Goal: Information Seeking & Learning: Find contact information

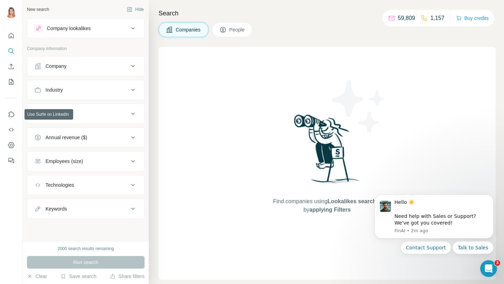
click at [96, 64] on div "Company" at bounding box center [81, 66] width 94 height 7
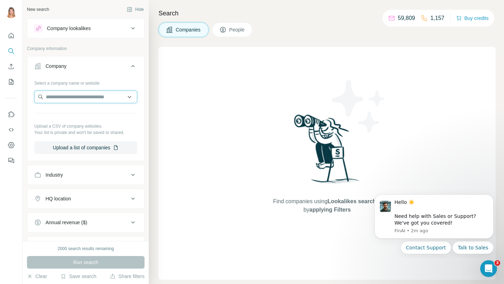
click at [69, 94] on input "text" at bounding box center [85, 97] width 103 height 13
paste input "**********"
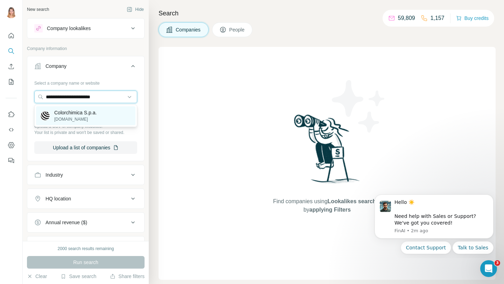
type input "**********"
click at [76, 108] on div "Colorchimica S.p.a. [DOMAIN_NAME]" at bounding box center [85, 115] width 99 height 19
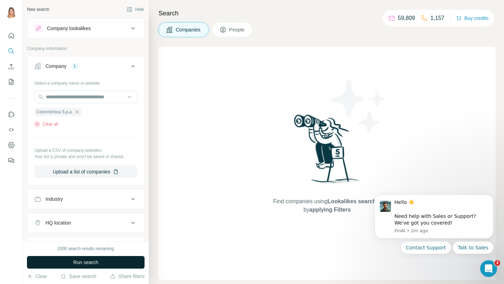
click at [87, 265] on span "Run search" at bounding box center [85, 262] width 25 height 7
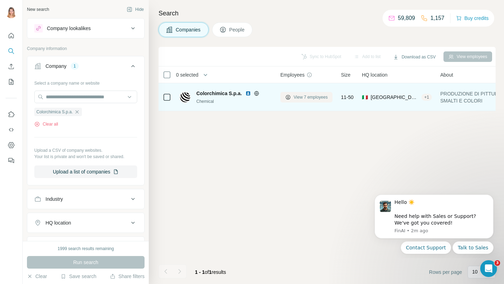
click at [316, 96] on span "View 7 employees" at bounding box center [311, 97] width 34 height 6
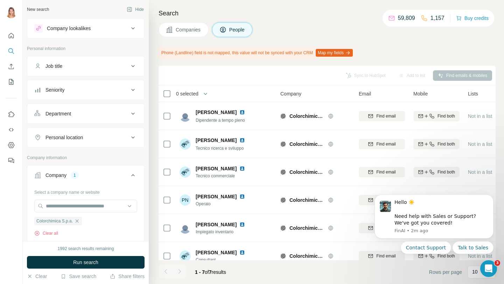
scroll to position [33, 0]
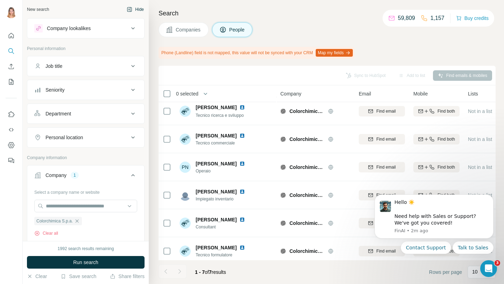
click at [138, 12] on button "Hide" at bounding box center [135, 9] width 27 height 10
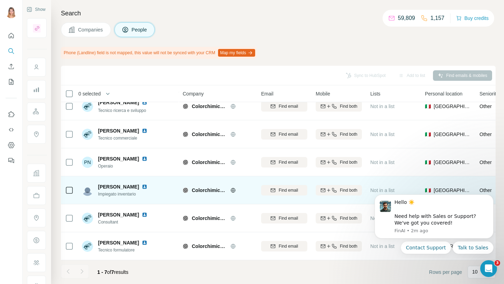
scroll to position [0, 0]
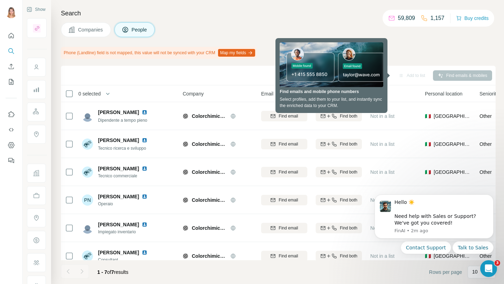
click at [82, 271] on div at bounding box center [82, 271] width 14 height 14
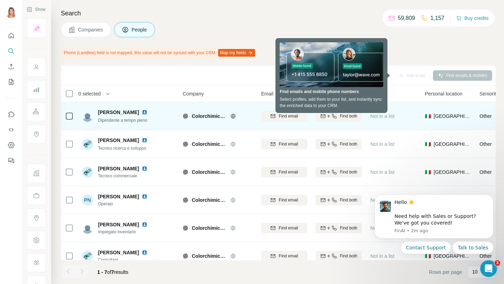
click at [144, 115] on div "Andrea Carmagnani" at bounding box center [124, 112] width 52 height 7
click at [145, 113] on img at bounding box center [145, 113] width 6 height 6
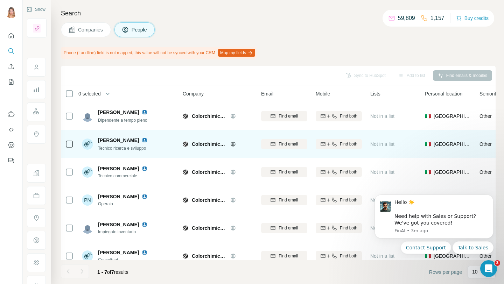
click at [142, 140] on img at bounding box center [145, 140] width 6 height 6
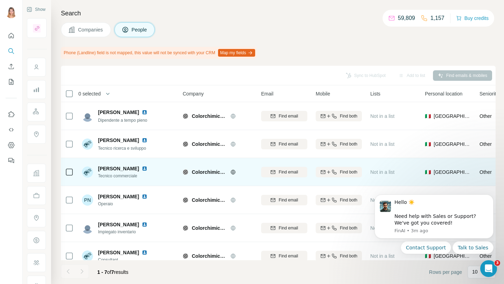
click at [142, 169] on img at bounding box center [145, 169] width 6 height 6
click at [286, 172] on span "Find email" at bounding box center [287, 172] width 19 height 6
click at [490, 196] on icon "Dismiss notification" at bounding box center [491, 197] width 4 height 4
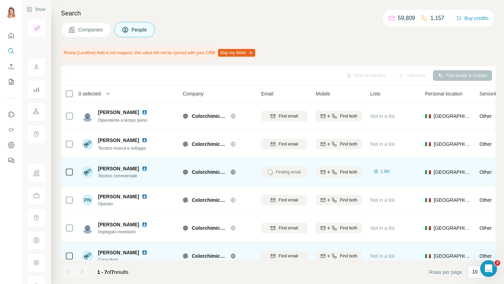
scroll to position [13, 0]
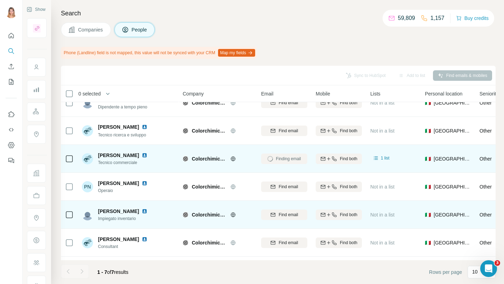
click at [142, 211] on img at bounding box center [145, 212] width 6 height 6
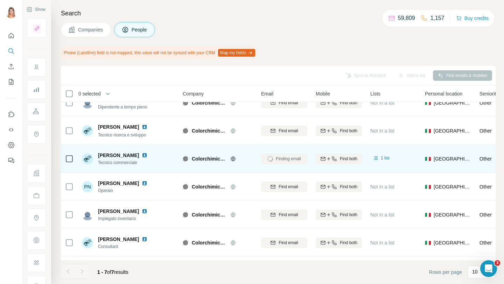
scroll to position [0, 0]
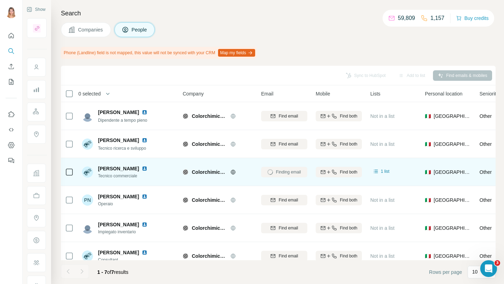
click at [142, 168] on img at bounding box center [145, 169] width 6 height 6
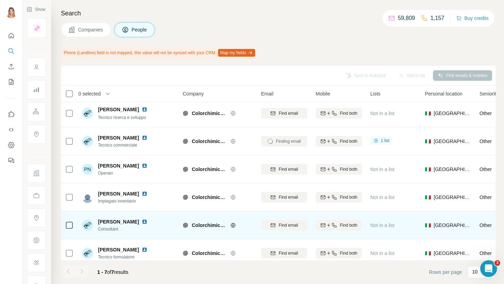
scroll to position [38, 0]
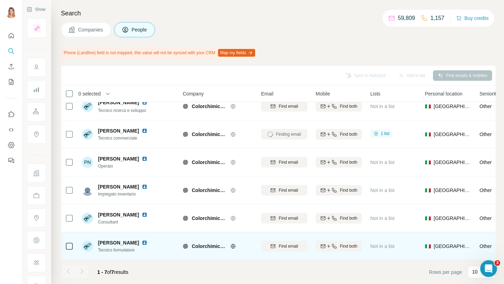
click at [142, 243] on img at bounding box center [145, 243] width 6 height 6
click at [283, 245] on span "Find email" at bounding box center [287, 246] width 19 height 6
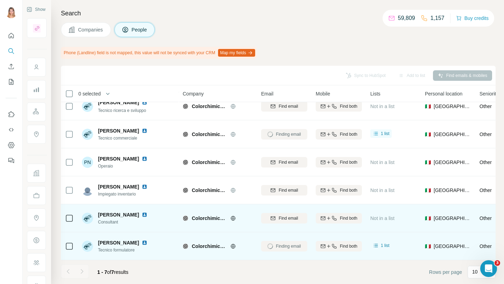
click at [142, 215] on img at bounding box center [145, 215] width 6 height 6
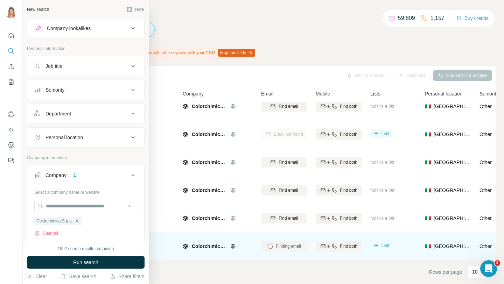
click at [63, 64] on div "Job title" at bounding box center [81, 66] width 94 height 7
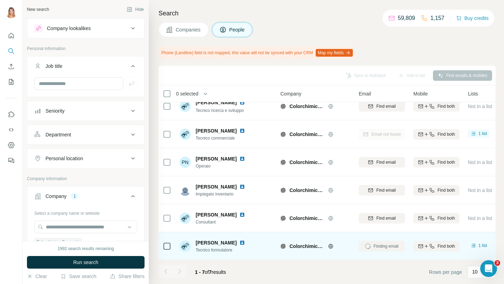
click at [64, 71] on button "Job title" at bounding box center [85, 68] width 117 height 20
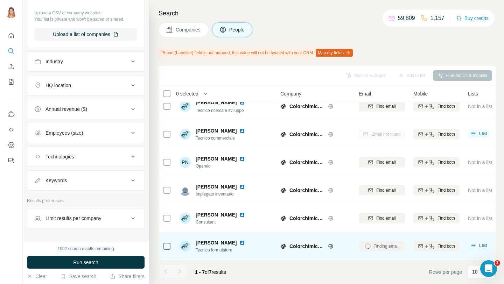
scroll to position [253, 0]
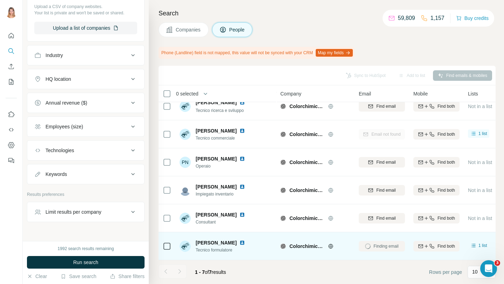
click at [70, 167] on button "Keywords" at bounding box center [85, 174] width 117 height 17
click at [68, 190] on input "text" at bounding box center [78, 191] width 89 height 13
type input "********"
click at [129, 191] on icon "button" at bounding box center [131, 191] width 7 height 7
click at [96, 255] on div "1992 search results remaining Run search Clear Save search Share filters" at bounding box center [86, 262] width 126 height 43
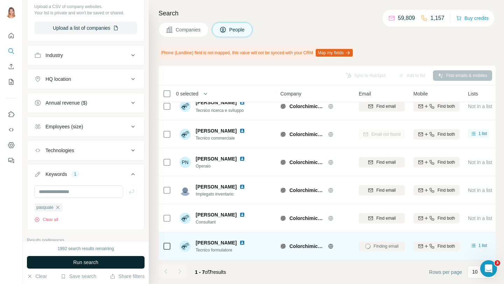
click at [96, 257] on button "Run search" at bounding box center [86, 262] width 118 height 13
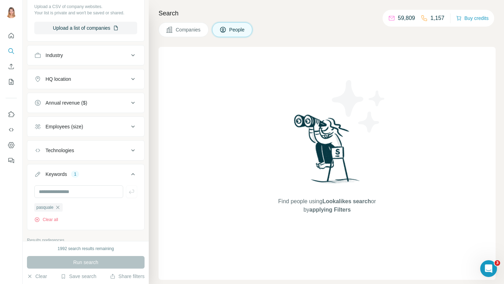
click at [177, 38] on div "Search Companies People Find people using Lookalikes search or by applying Filt…" at bounding box center [326, 142] width 355 height 284
click at [174, 30] on button "Companies" at bounding box center [183, 29] width 50 height 15
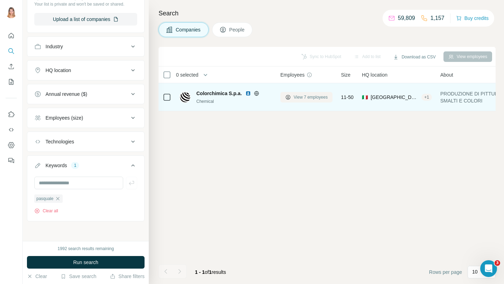
click at [310, 99] on span "View 7 employees" at bounding box center [311, 97] width 34 height 6
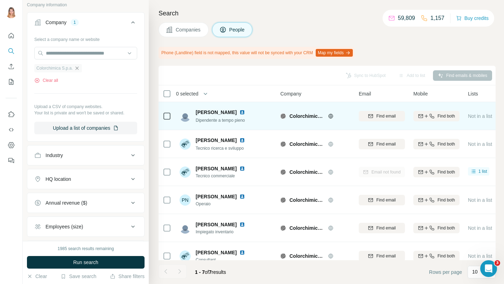
click at [77, 69] on icon "button" at bounding box center [77, 68] width 6 height 6
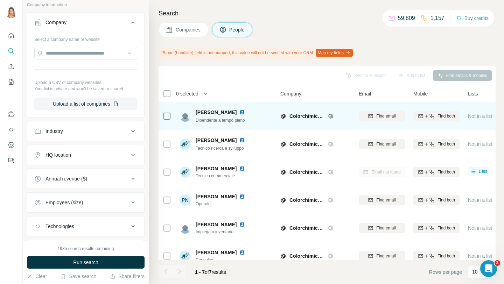
scroll to position [288, 0]
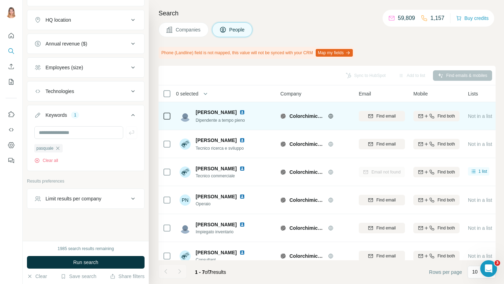
click at [56, 150] on icon "button" at bounding box center [58, 149] width 6 height 6
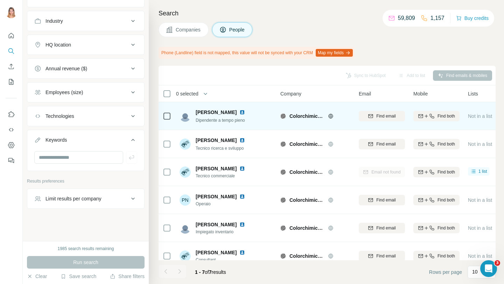
scroll to position [263, 0]
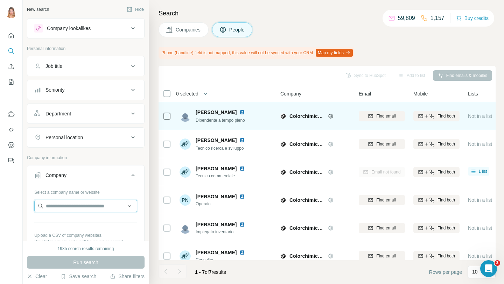
click at [70, 202] on input "text" at bounding box center [85, 206] width 103 height 13
paste input "**********"
click at [113, 206] on input "**********" at bounding box center [85, 206] width 103 height 13
type input "**********"
click at [11, 48] on icon "Search" at bounding box center [11, 51] width 7 height 7
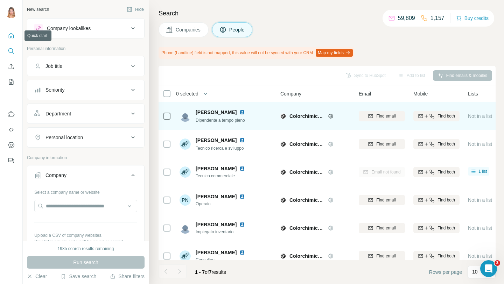
click at [12, 34] on icon "Quick start" at bounding box center [11, 35] width 5 height 5
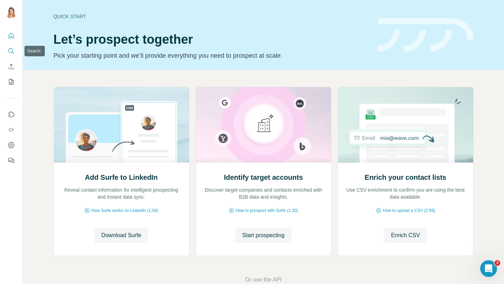
click at [10, 51] on icon "Search" at bounding box center [11, 51] width 7 height 7
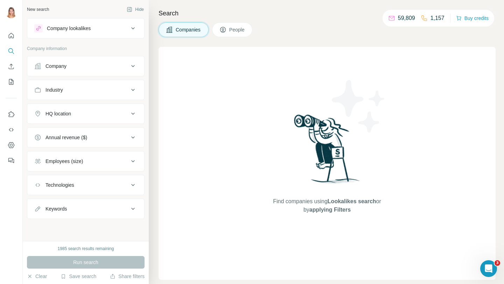
click at [19, 34] on div at bounding box center [11, 96] width 22 height 142
click at [14, 34] on icon "Quick start" at bounding box center [11, 35] width 7 height 7
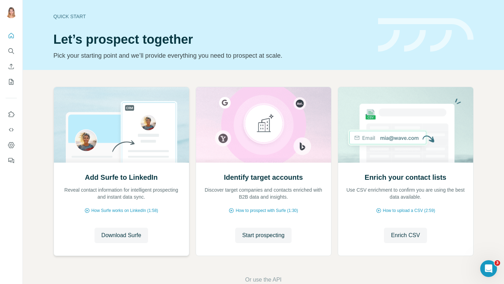
click at [125, 226] on div "Add Surfe to LinkedIn Reveal contact information for intelligent prospecting an…" at bounding box center [121, 209] width 135 height 93
click at [125, 234] on span "Download Surfe" at bounding box center [121, 235] width 40 height 8
click at [6, 48] on button "Search" at bounding box center [11, 51] width 11 height 13
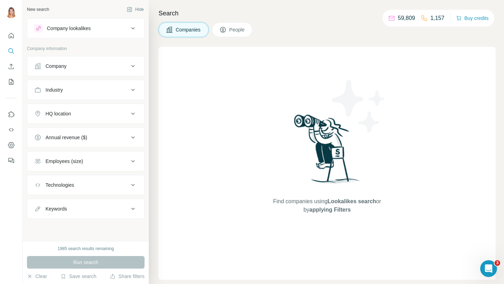
click at [70, 70] on button "Company" at bounding box center [85, 66] width 117 height 17
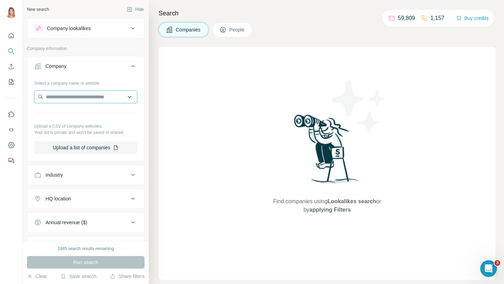
click at [84, 99] on input "text" at bounding box center [85, 97] width 103 height 13
paste input "**********"
type input "**********"
click at [85, 113] on div "Brico Depot bricodepot.fr" at bounding box center [85, 115] width 99 height 19
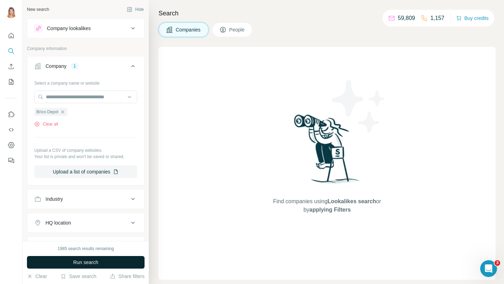
click at [89, 261] on span "Run search" at bounding box center [85, 262] width 25 height 7
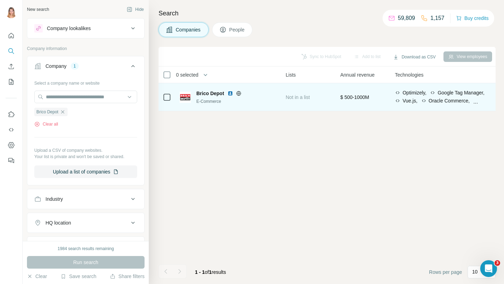
scroll to position [0, 272]
click at [209, 93] on span "Brico Depot" at bounding box center [210, 93] width 28 height 7
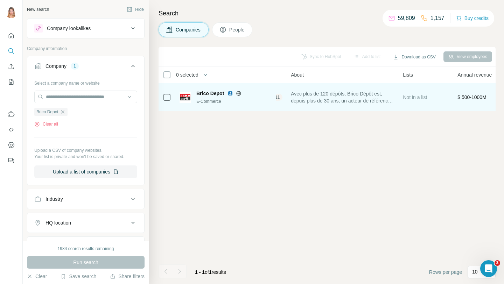
scroll to position [0, 0]
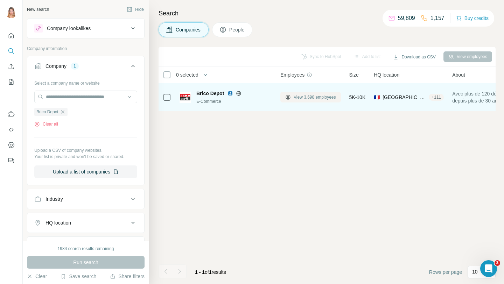
click at [302, 97] on span "View 3,698 employees" at bounding box center [315, 97] width 42 height 6
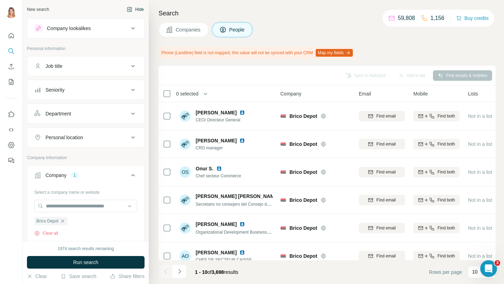
click at [141, 6] on button "Hide" at bounding box center [135, 9] width 27 height 10
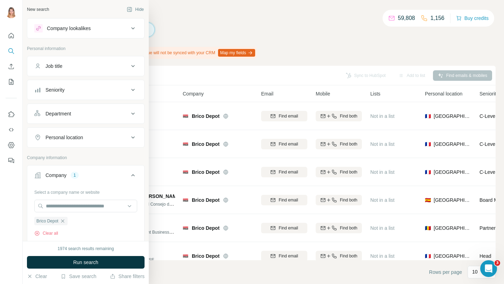
click at [62, 66] on div "Job title" at bounding box center [53, 66] width 17 height 7
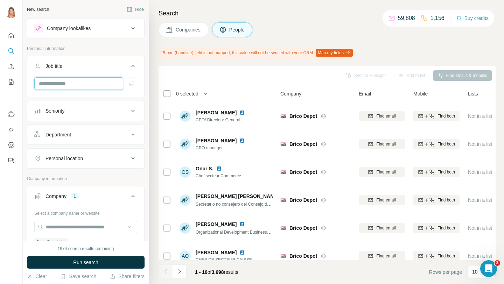
click at [65, 82] on input "text" at bounding box center [78, 83] width 89 height 13
type input "*"
type input "*****"
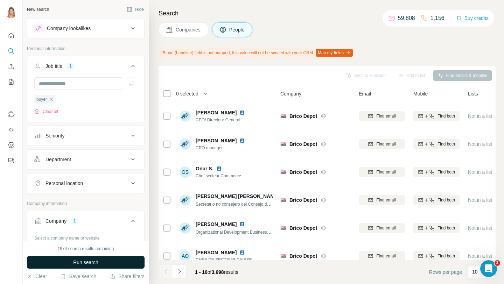
click at [86, 261] on span "Run search" at bounding box center [85, 262] width 25 height 7
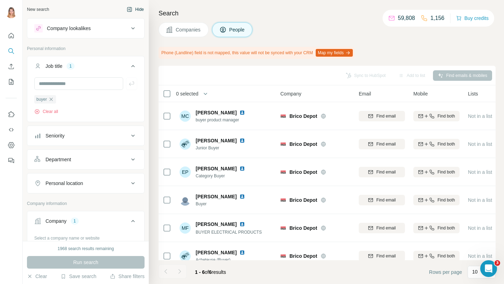
click at [140, 10] on button "Hide" at bounding box center [135, 9] width 27 height 10
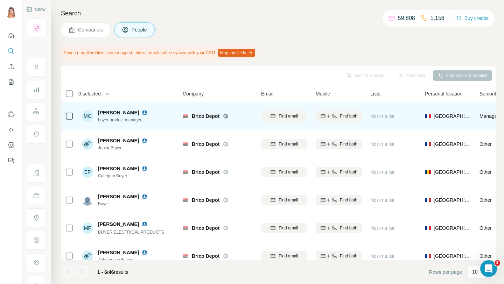
click at [142, 113] on img at bounding box center [145, 113] width 6 height 6
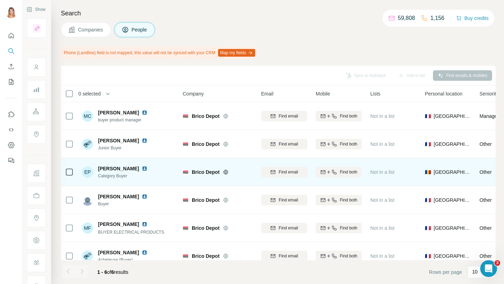
click at [135, 172] on div "Ecaterina Pana" at bounding box center [124, 168] width 52 height 7
click at [142, 169] on img at bounding box center [145, 169] width 6 height 6
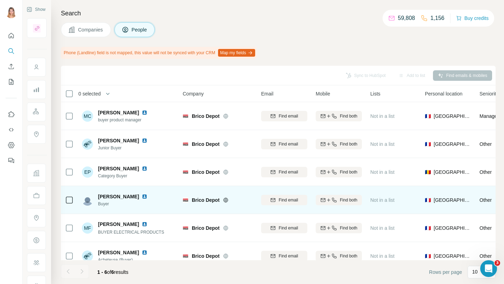
click at [143, 197] on img at bounding box center [145, 197] width 6 height 6
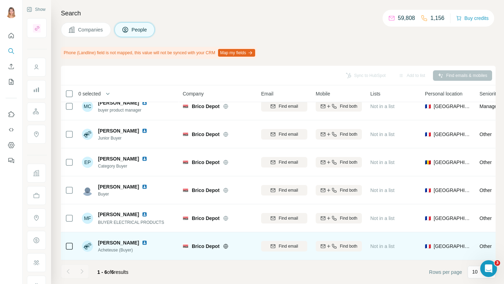
click at [142, 243] on img at bounding box center [145, 243] width 6 height 6
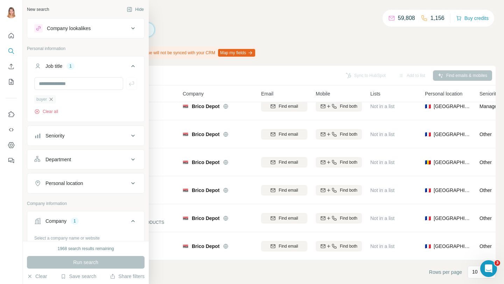
click at [51, 99] on icon "button" at bounding box center [51, 99] width 3 height 3
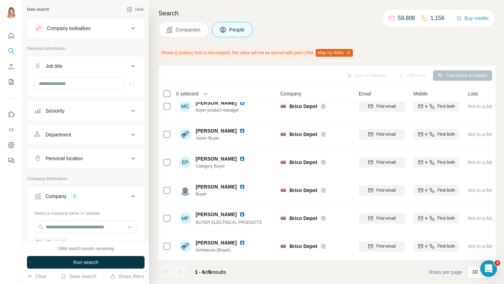
click at [320, 9] on h4 "Search" at bounding box center [326, 13] width 337 height 10
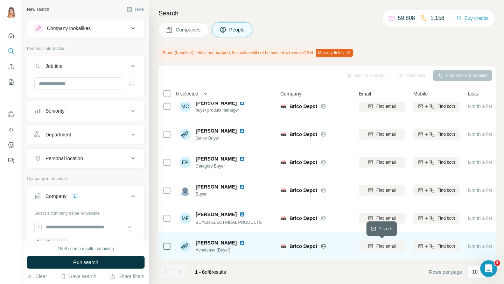
click at [371, 246] on icon "button" at bounding box center [370, 246] width 5 height 2
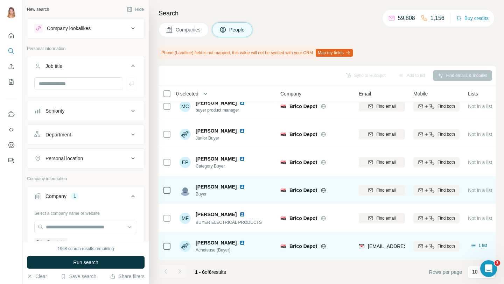
click at [242, 185] on img at bounding box center [242, 187] width 6 height 6
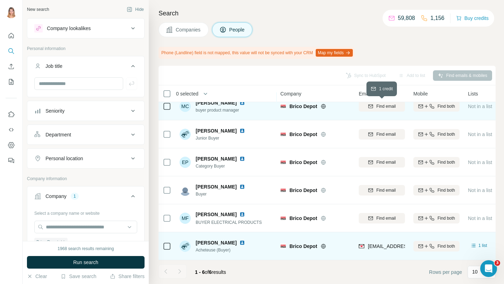
click at [369, 108] on icon "button" at bounding box center [371, 107] width 6 height 6
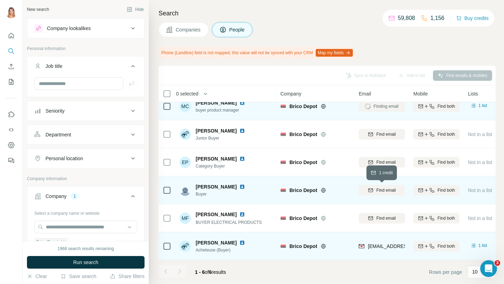
click at [375, 190] on div "Find email" at bounding box center [382, 190] width 46 height 6
click at [134, 10] on button "Hide" at bounding box center [135, 9] width 27 height 10
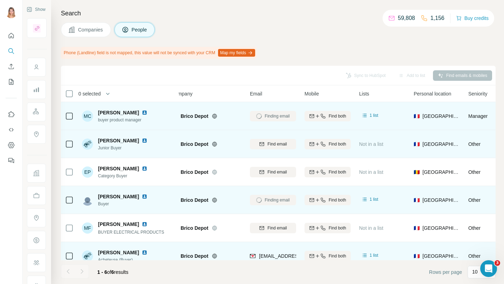
scroll to position [10, 11]
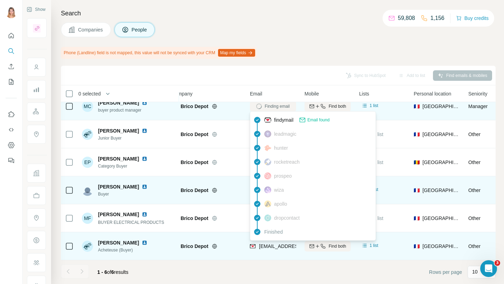
click at [278, 248] on span "zbrockman@bricodepot.com" at bounding box center [300, 247] width 83 height 6
click at [272, 247] on span "zbrockman@bricodepot.com" at bounding box center [300, 247] width 83 height 6
copy tr "zbrockman@bricodepot.com"
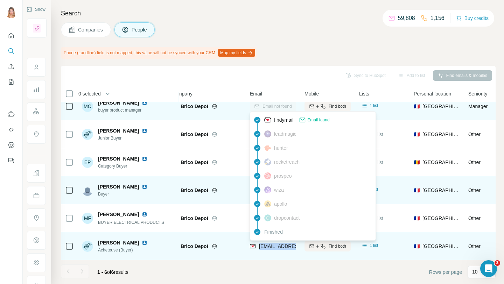
copy tr "zbrockman@bricodepot.com"
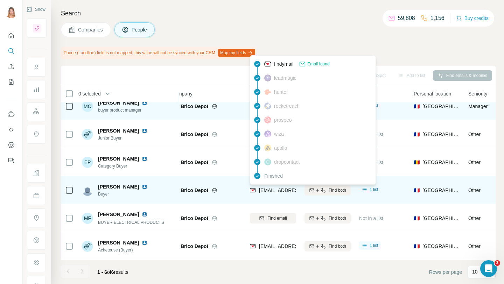
click at [278, 191] on span "elyashuk@bricodepot.com" at bounding box center [300, 191] width 83 height 6
copy tr "elyashuk@bricodepot.com"
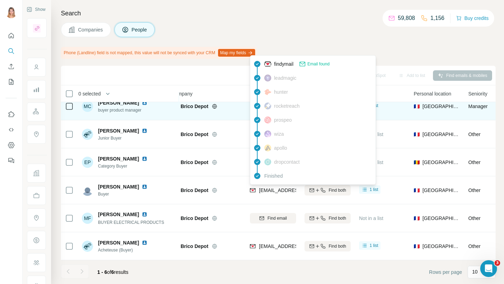
click at [325, 10] on h4 "Search" at bounding box center [278, 13] width 435 height 10
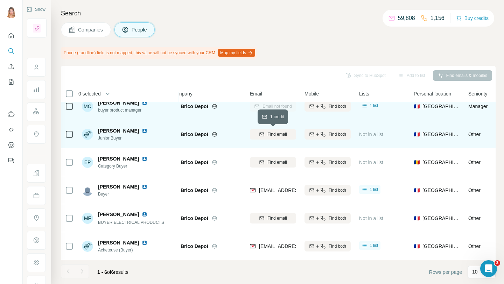
scroll to position [0, 11]
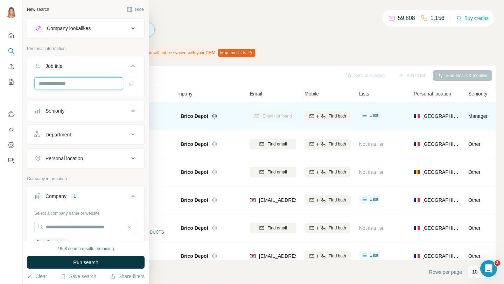
click at [98, 86] on input "text" at bounding box center [78, 83] width 89 height 13
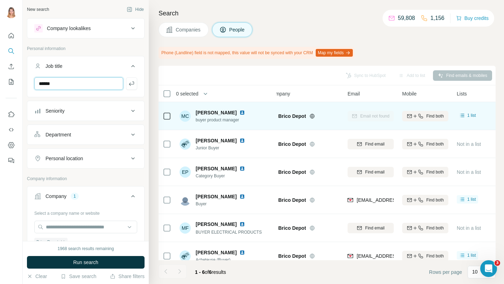
type input "******"
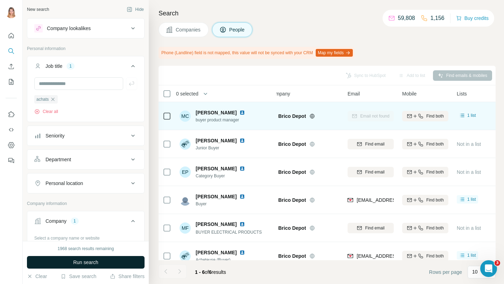
click at [99, 261] on button "Run search" at bounding box center [86, 262] width 118 height 13
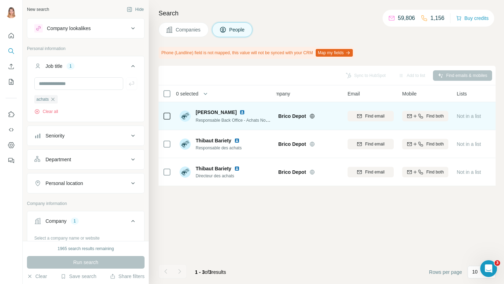
click at [245, 113] on img at bounding box center [242, 113] width 6 height 6
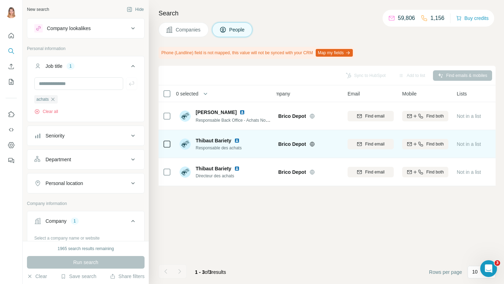
click at [236, 140] on img at bounding box center [237, 141] width 6 height 6
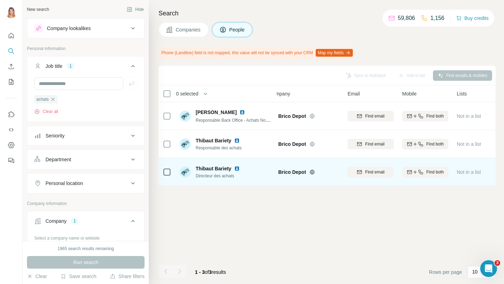
click at [234, 169] on img at bounding box center [237, 169] width 6 height 6
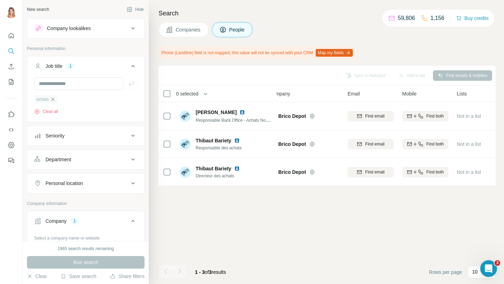
click at [53, 100] on icon "button" at bounding box center [53, 100] width 6 height 6
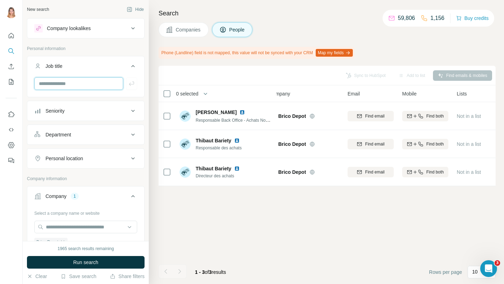
click at [54, 85] on input "text" at bounding box center [78, 83] width 89 height 13
type input "********"
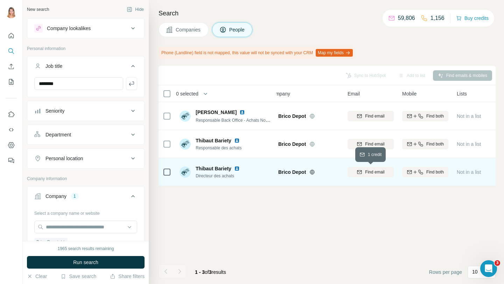
click at [376, 173] on span "Find email" at bounding box center [374, 172] width 19 height 6
click at [323, 254] on div "Sync to HubSpot Add to list Find emails & mobiles 0 selected People Company Ema…" at bounding box center [326, 175] width 337 height 218
click at [235, 26] on span "People" at bounding box center [237, 29] width 16 height 7
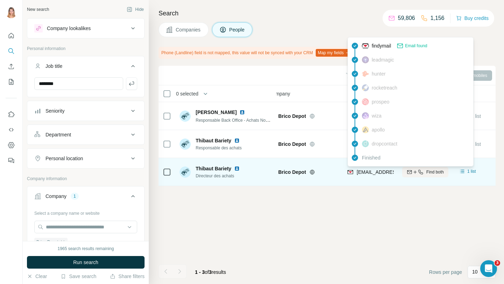
click at [371, 172] on span "tbariety@bricodepot.com" at bounding box center [398, 172] width 83 height 6
copy tr "tbariety@bricodepot.com"
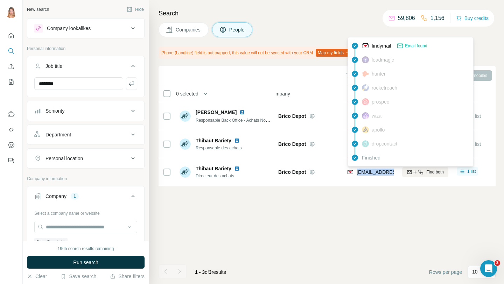
click at [132, 82] on icon "button" at bounding box center [131, 83] width 7 height 7
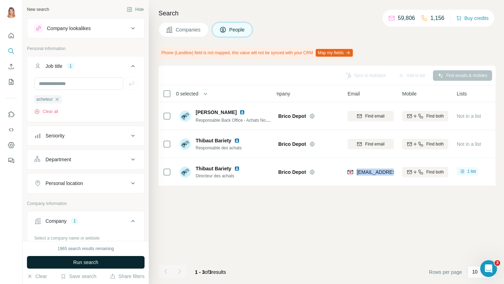
click at [86, 264] on span "Run search" at bounding box center [85, 262] width 25 height 7
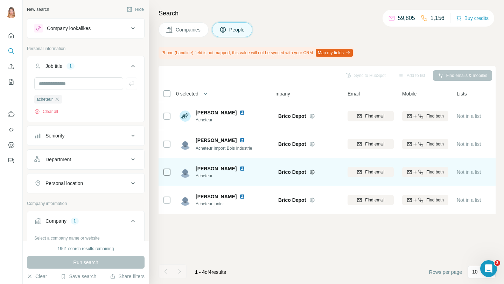
click at [245, 168] on img at bounding box center [242, 169] width 6 height 6
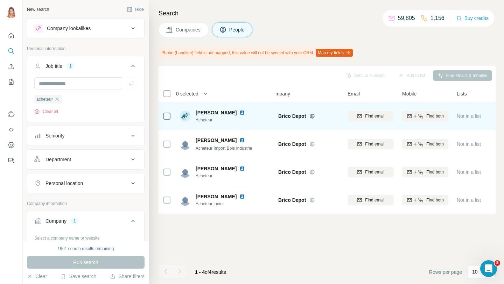
click at [239, 112] on img at bounding box center [242, 113] width 6 height 6
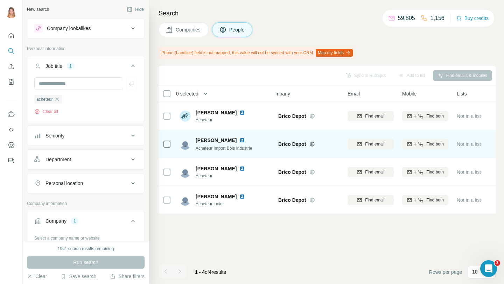
click at [243, 139] on img at bounding box center [242, 140] width 6 height 6
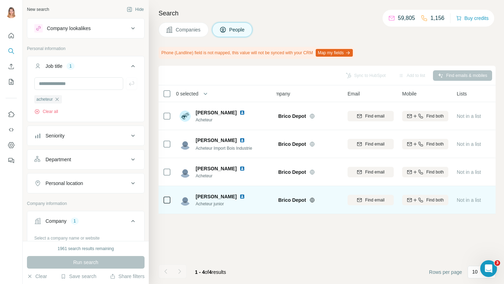
click at [244, 196] on img at bounding box center [242, 197] width 6 height 6
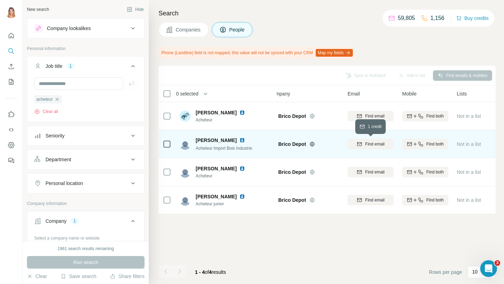
click at [377, 144] on span "Find email" at bounding box center [374, 144] width 19 height 6
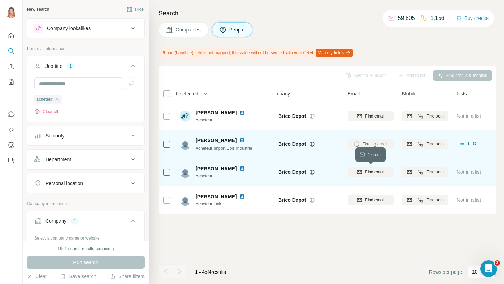
click at [373, 173] on span "Find email" at bounding box center [374, 172] width 19 height 6
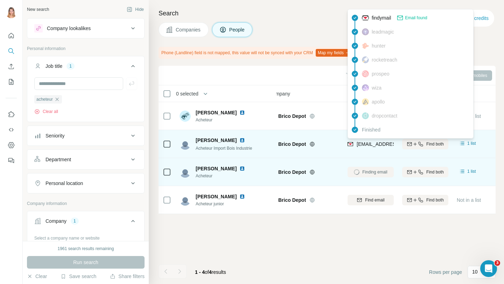
click at [375, 143] on span "hlecarpentier@bricodepot.com" at bounding box center [398, 144] width 83 height 6
copy tr "hlecarpentier@bricodepot.com"
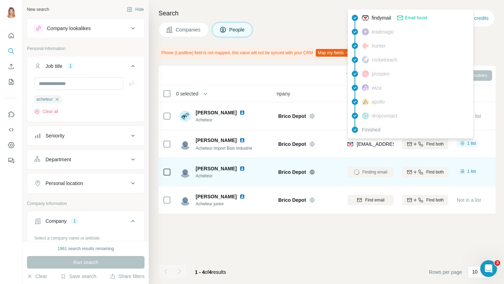
click at [357, 276] on footer "1 - 4 of 4 results Rows per page 10" at bounding box center [326, 272] width 337 height 24
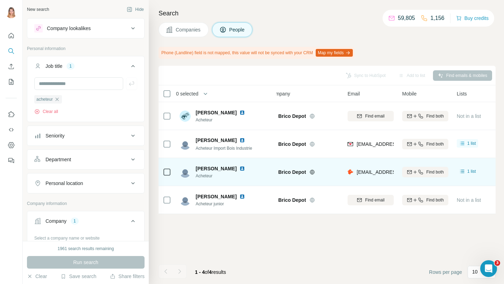
click at [245, 168] on img at bounding box center [242, 169] width 6 height 6
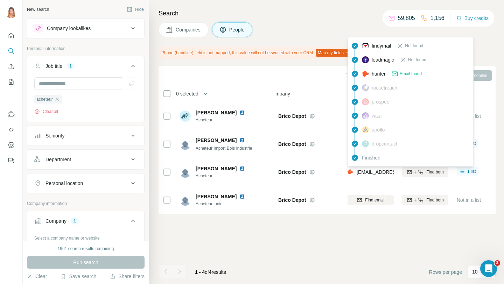
click at [375, 171] on span "kerleroux@bricodepot.fr" at bounding box center [398, 172] width 83 height 6
copy tr "kerleroux@bricodepot.fr"
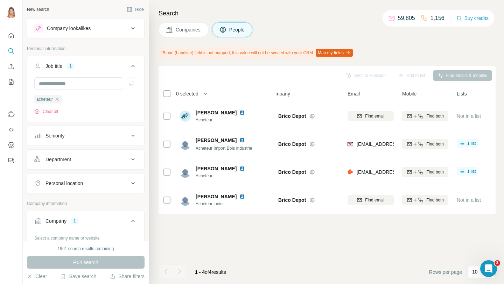
click at [361, 253] on div "Sync to HubSpot Add to list Find emails & mobiles 0 selected People Company Ema…" at bounding box center [326, 175] width 337 height 218
click at [57, 100] on icon "button" at bounding box center [57, 100] width 6 height 6
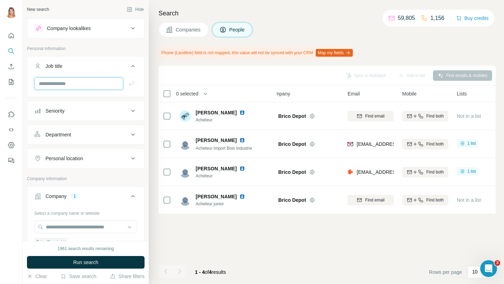
click at [60, 85] on input "text" at bounding box center [78, 83] width 89 height 13
type input "**********"
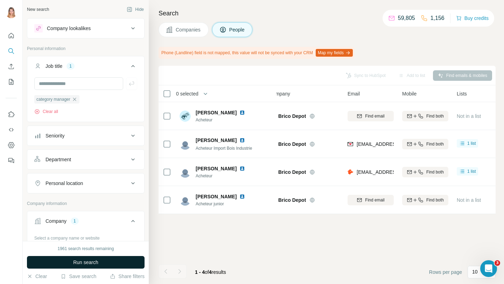
click at [67, 266] on button "Run search" at bounding box center [86, 262] width 118 height 13
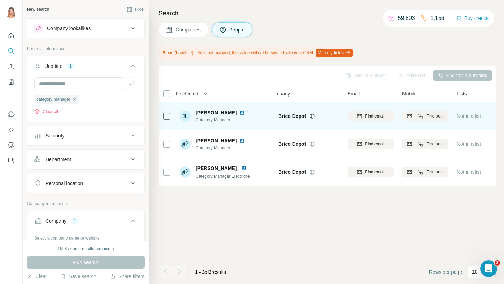
click at [239, 112] on img at bounding box center [242, 113] width 6 height 6
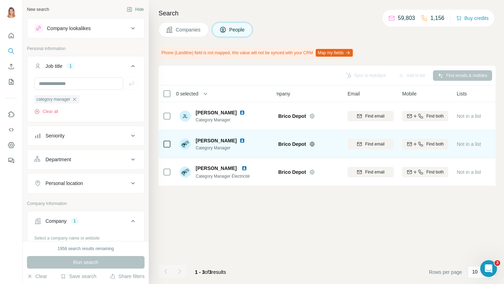
click at [239, 140] on img at bounding box center [242, 141] width 6 height 6
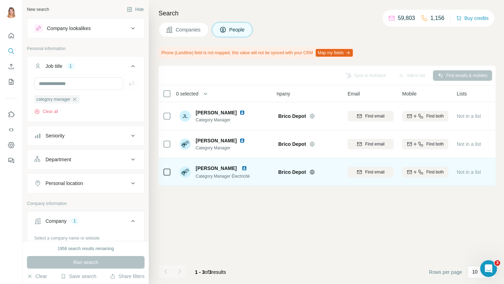
click at [247, 169] on img at bounding box center [244, 168] width 6 height 6
click at [380, 174] on span "Find email" at bounding box center [374, 172] width 19 height 6
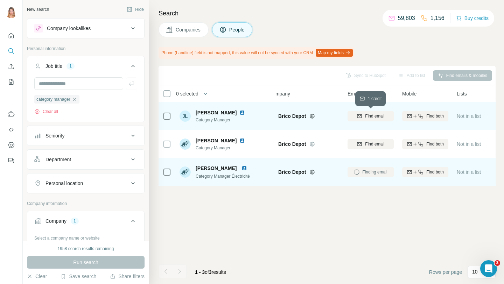
click at [379, 115] on span "Find email" at bounding box center [374, 116] width 19 height 6
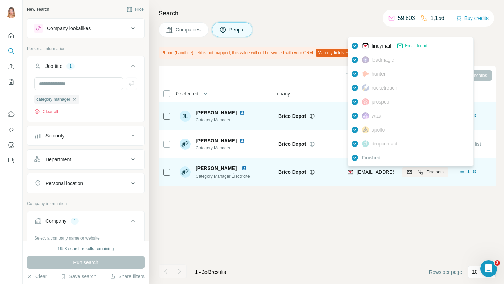
click at [381, 171] on span "pbarthe@bricodepot.com" at bounding box center [398, 172] width 83 height 6
copy tr "pbarthe@bricodepot.com"
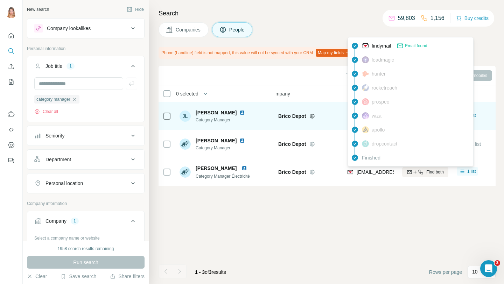
click at [339, 225] on div "Sync to HubSpot Add to list Find emails & mobiles 0 selected People Company Ema…" at bounding box center [326, 175] width 337 height 218
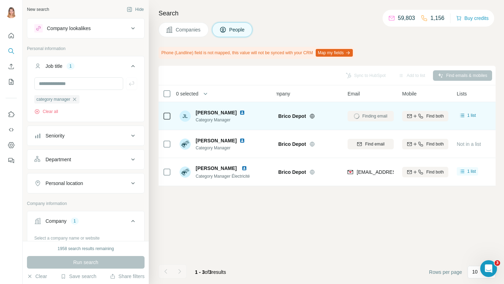
click at [367, 117] on div "Finding email" at bounding box center [370, 115] width 46 height 19
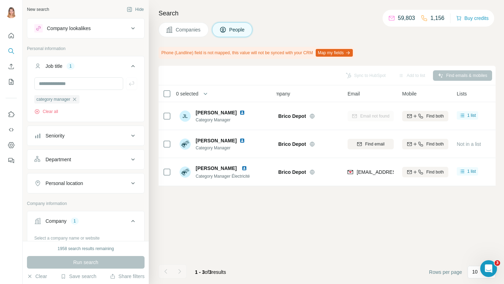
click at [76, 99] on icon "button" at bounding box center [75, 100] width 6 height 6
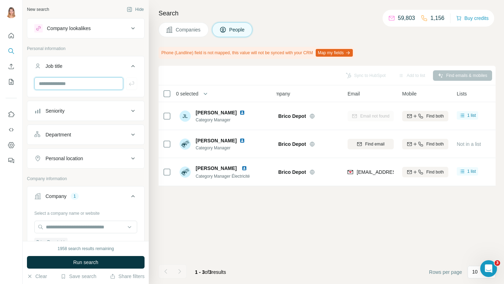
click at [71, 87] on input "text" at bounding box center [78, 83] width 89 height 13
type input "**********"
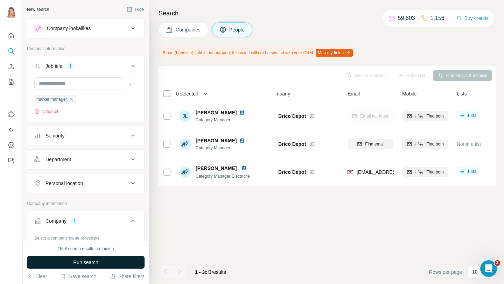
click at [96, 262] on span "Run search" at bounding box center [85, 262] width 25 height 7
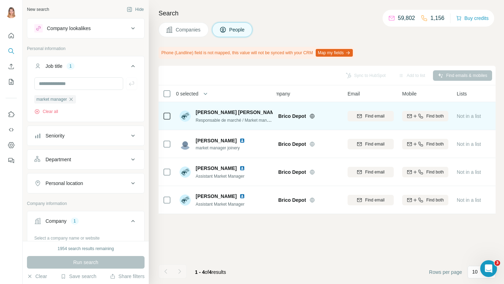
click at [282, 112] on img at bounding box center [283, 113] width 3 height 6
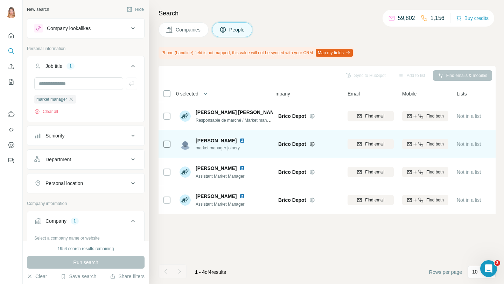
click at [239, 142] on img at bounding box center [242, 141] width 6 height 6
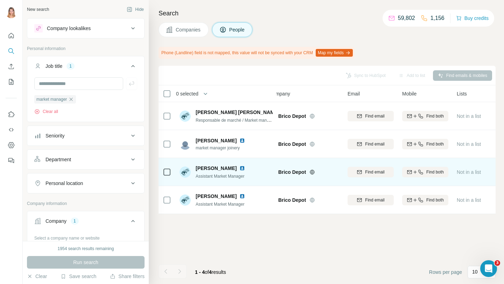
click at [242, 169] on img at bounding box center [242, 168] width 6 height 6
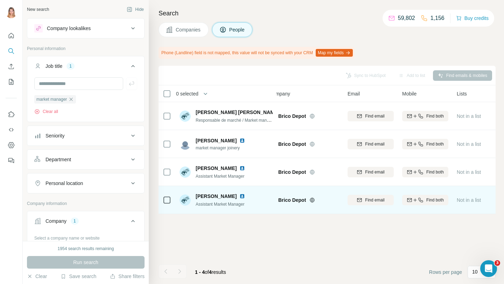
click at [239, 197] on img at bounding box center [242, 196] width 6 height 6
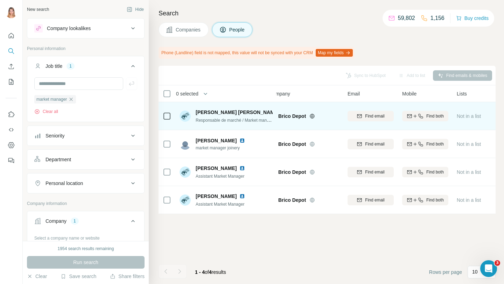
click at [383, 115] on span "Find email" at bounding box center [374, 116] width 19 height 6
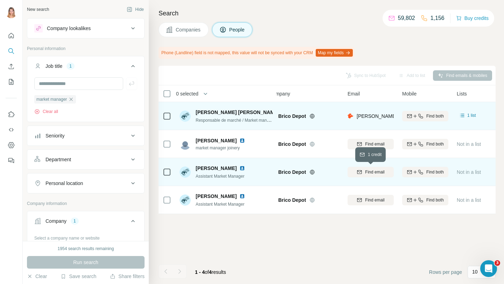
click at [364, 172] on div "Find email" at bounding box center [370, 172] width 46 height 6
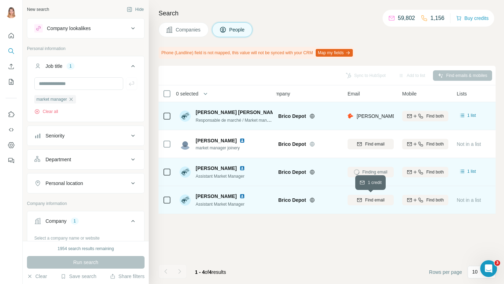
click at [377, 200] on span "Find email" at bounding box center [374, 200] width 19 height 6
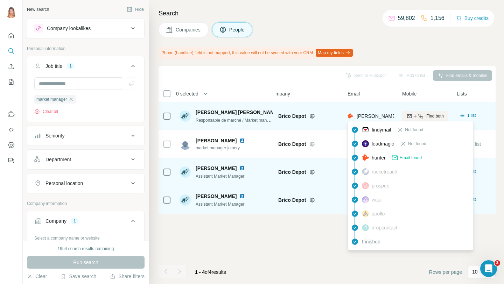
click at [363, 117] on span "sabrina@bricodepot.fr" at bounding box center [418, 116] width 123 height 6
copy tr "sabrina@bricodepot.fr"
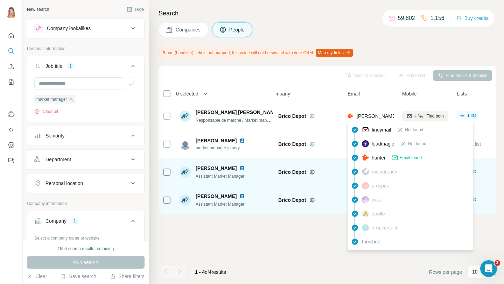
click at [322, 270] on footer "1 - 4 of 4 results Rows per page 10" at bounding box center [326, 272] width 337 height 24
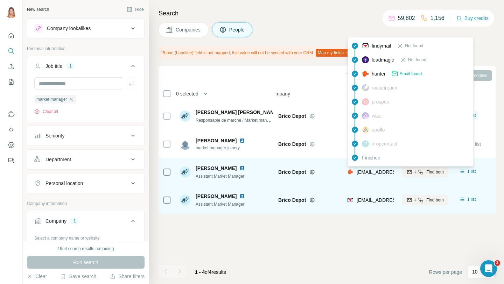
click at [372, 172] on span "petit@bricodepot.fr" at bounding box center [398, 172] width 83 height 6
copy tr "petit@bricodepot.fr"
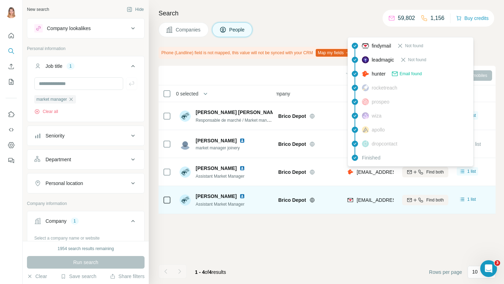
click at [300, 238] on div "Sync to HubSpot Add to list Find emails & mobiles 0 selected People Company Ema…" at bounding box center [326, 175] width 337 height 218
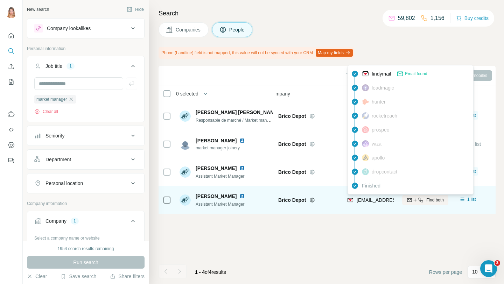
click at [367, 200] on span "vtoupet@bricodepot.com" at bounding box center [398, 200] width 83 height 6
copy tr "vtoupet@bricodepot.com"
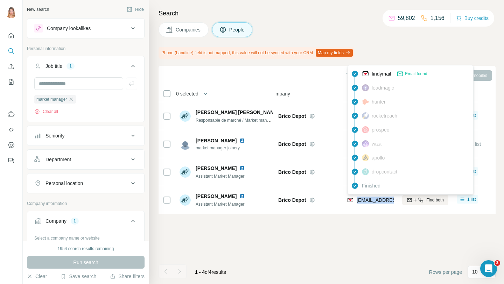
click at [71, 99] on icon "button" at bounding box center [71, 99] width 3 height 3
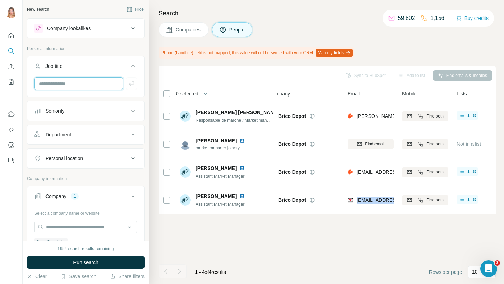
click at [64, 84] on input "text" at bounding box center [78, 83] width 89 height 13
type input "**********"
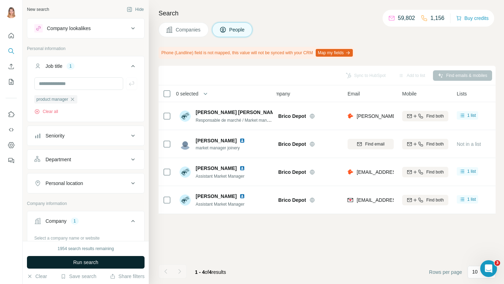
click at [71, 260] on button "Run search" at bounding box center [86, 262] width 118 height 13
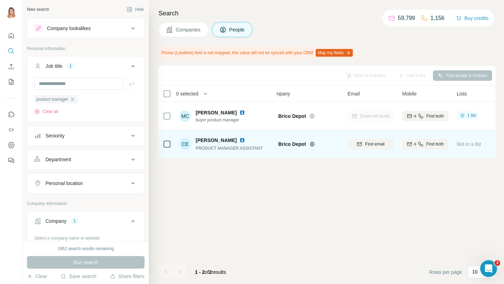
click at [239, 139] on img at bounding box center [242, 140] width 6 height 6
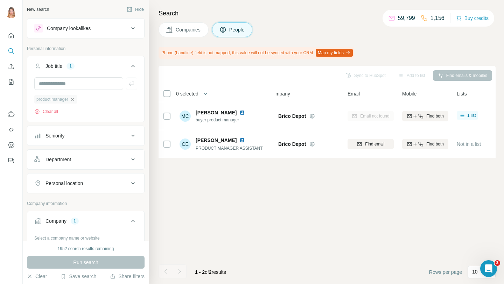
click at [74, 100] on icon "button" at bounding box center [73, 100] width 6 height 6
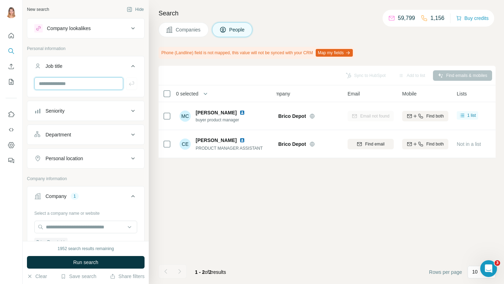
click at [71, 82] on input "text" at bounding box center [78, 83] width 89 height 13
type input "**********"
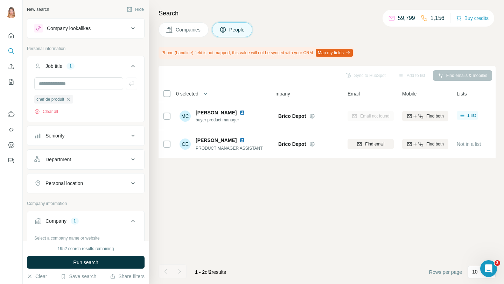
click at [95, 260] on span "Run search" at bounding box center [85, 262] width 25 height 7
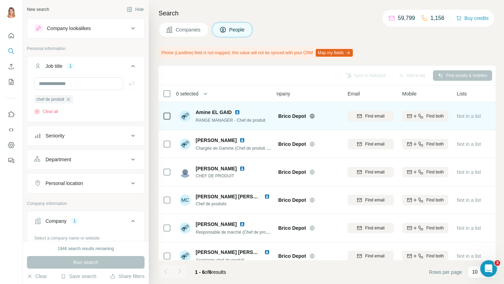
click at [236, 112] on img at bounding box center [237, 113] width 6 height 6
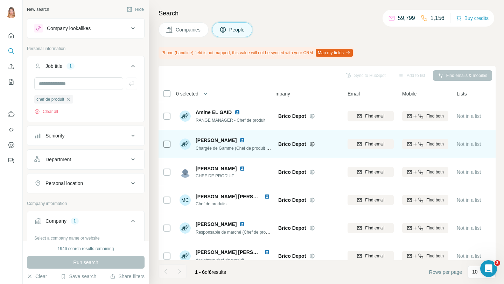
click at [239, 140] on img at bounding box center [242, 140] width 6 height 6
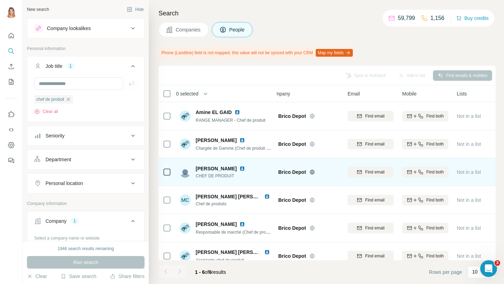
click at [240, 169] on img at bounding box center [242, 169] width 6 height 6
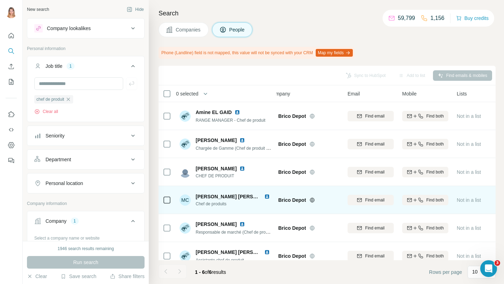
click at [264, 197] on img at bounding box center [267, 197] width 6 height 6
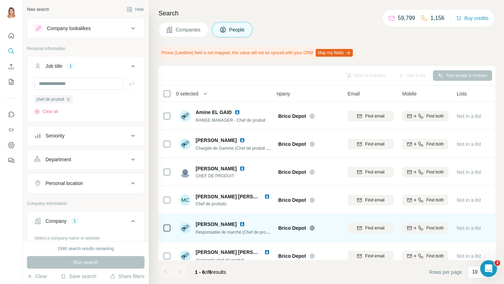
scroll to position [10, 11]
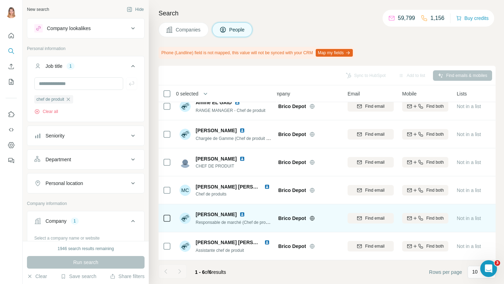
click at [244, 213] on img at bounding box center [242, 215] width 6 height 6
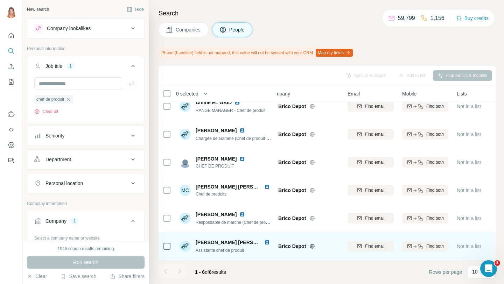
click at [264, 242] on img at bounding box center [267, 243] width 6 height 6
click at [376, 245] on span "Find email" at bounding box center [374, 246] width 19 height 6
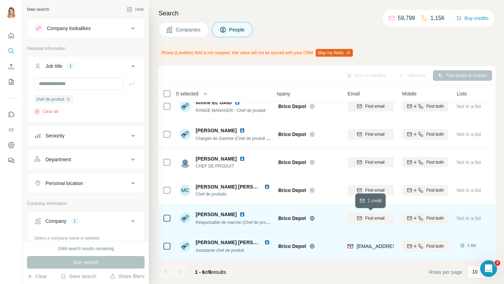
click at [380, 218] on span "Find email" at bounding box center [374, 218] width 19 height 6
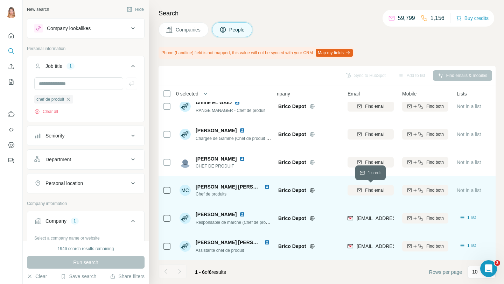
click at [371, 190] on span "Find email" at bounding box center [374, 190] width 19 height 6
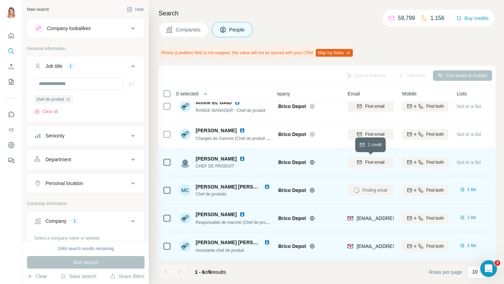
click at [366, 163] on span "Find email" at bounding box center [374, 162] width 19 height 6
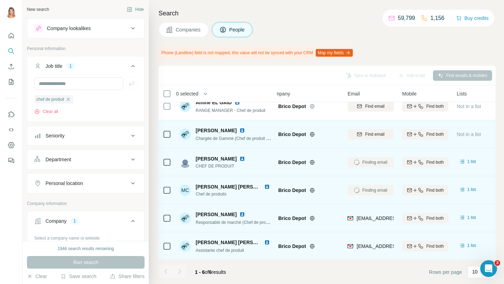
scroll to position [0, 11]
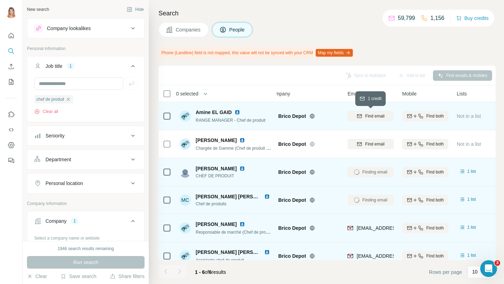
click at [370, 118] on span "Find email" at bounding box center [374, 116] width 19 height 6
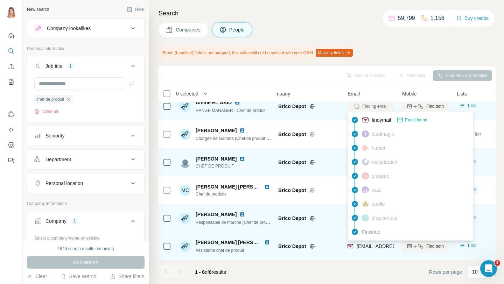
click at [376, 248] on span "nbenavidesmarin@bricodepot.com" at bounding box center [398, 247] width 83 height 6
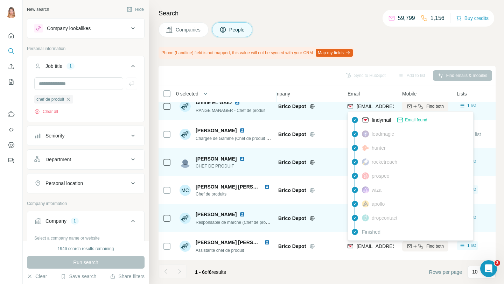
click at [362, 278] on footer "1 - 6 of 6 results Rows per page 10" at bounding box center [326, 272] width 337 height 24
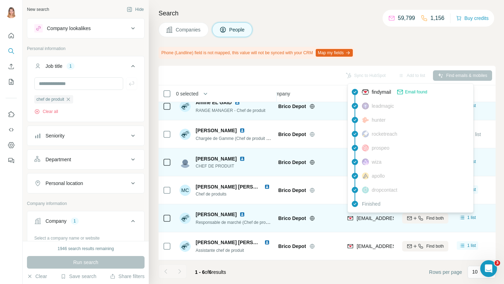
click at [375, 218] on span "ydorniolcollin@bricodepot.com" at bounding box center [398, 219] width 83 height 6
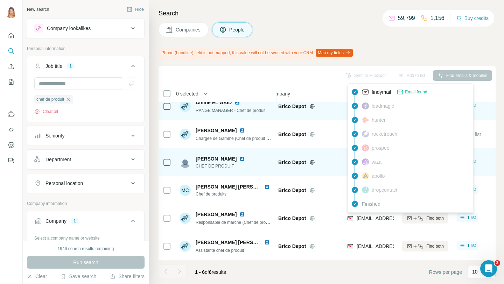
click at [428, 49] on div "Phone (Landline) field is not mapped, this value will not be synced with your C…" at bounding box center [326, 53] width 337 height 12
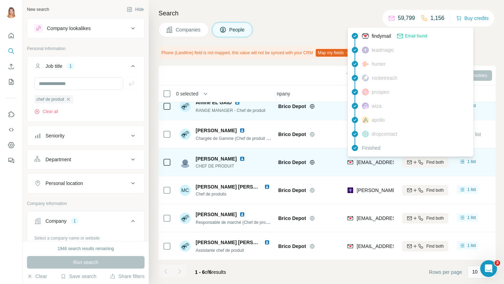
click at [371, 161] on span "evlieghe@bricodepot.com" at bounding box center [398, 163] width 83 height 6
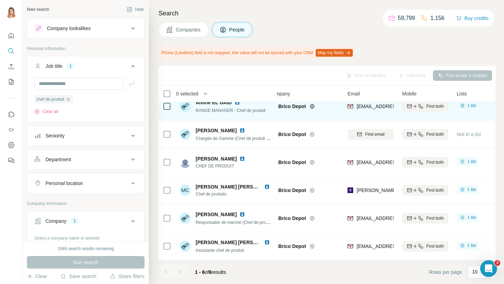
click at [316, 70] on div "Sync to HubSpot Add to list Find emails & mobiles" at bounding box center [327, 75] width 330 height 12
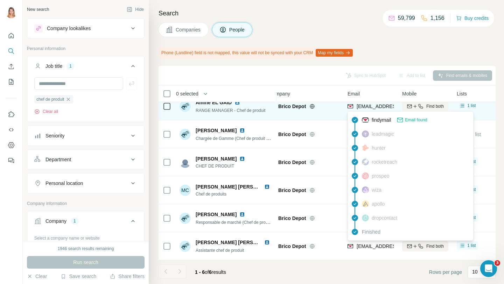
click at [368, 106] on span "aelgaid@bricodepot.com" at bounding box center [398, 107] width 83 height 6
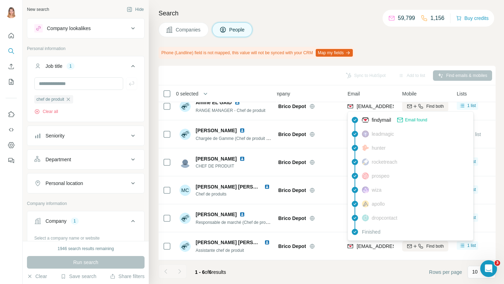
click at [391, 34] on div "Companies People" at bounding box center [326, 29] width 337 height 15
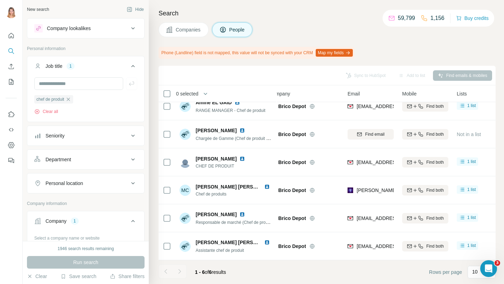
click at [69, 98] on icon "button" at bounding box center [68, 100] width 6 height 6
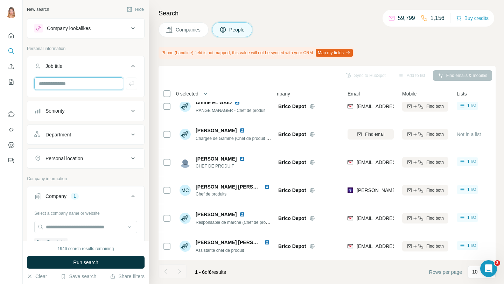
click at [69, 85] on input "text" at bounding box center [78, 83] width 89 height 13
type input "*"
type input "**********"
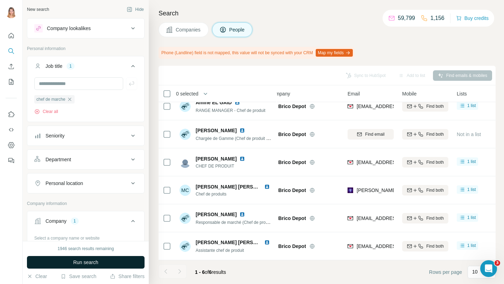
click at [95, 265] on span "Run search" at bounding box center [85, 262] width 25 height 7
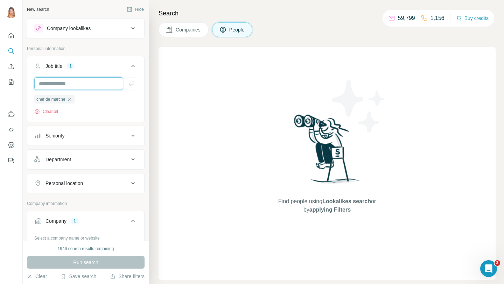
click at [83, 81] on input "text" at bounding box center [78, 83] width 89 height 13
drag, startPoint x: 83, startPoint y: 81, endPoint x: 35, endPoint y: 80, distance: 47.2
click at [35, 80] on input "text" at bounding box center [78, 83] width 89 height 13
type input "**********"
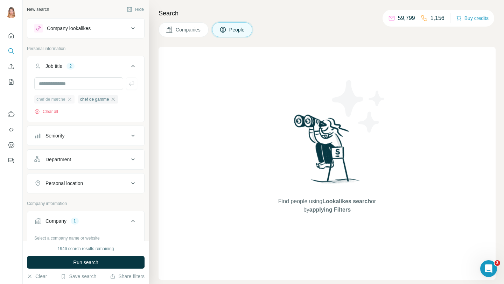
click at [73, 97] on div "chef de marche" at bounding box center [54, 99] width 40 height 8
click at [96, 262] on span "Run search" at bounding box center [85, 262] width 25 height 7
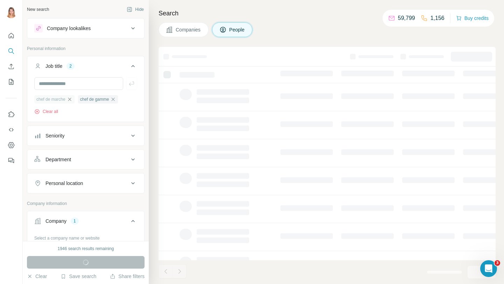
click at [70, 99] on icon "button" at bounding box center [70, 100] width 6 height 6
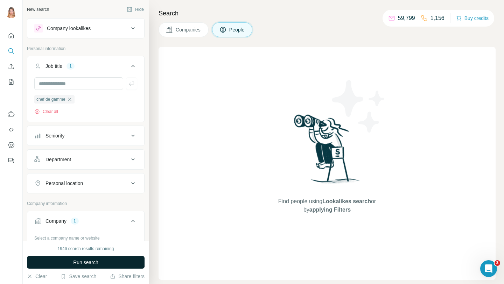
click at [83, 264] on span "Run search" at bounding box center [85, 262] width 25 height 7
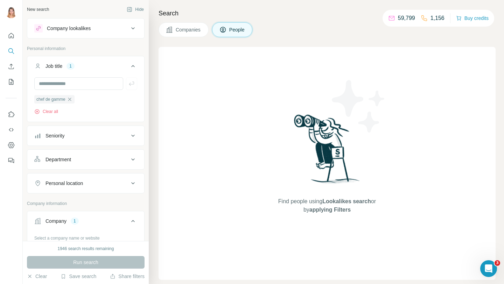
click at [70, 97] on icon "button" at bounding box center [70, 100] width 6 height 6
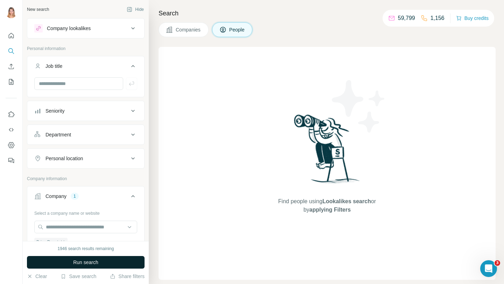
click at [97, 261] on span "Run search" at bounding box center [85, 262] width 25 height 7
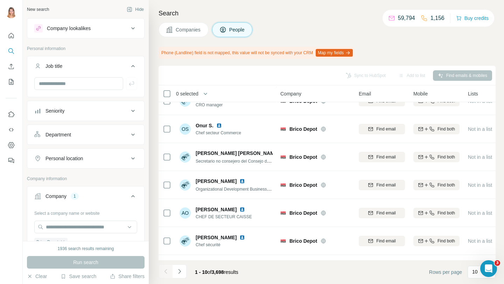
scroll to position [18, 0]
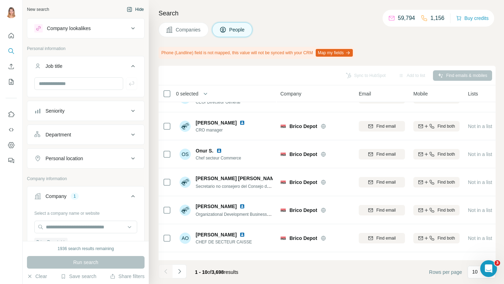
click at [140, 11] on button "Hide" at bounding box center [135, 9] width 27 height 10
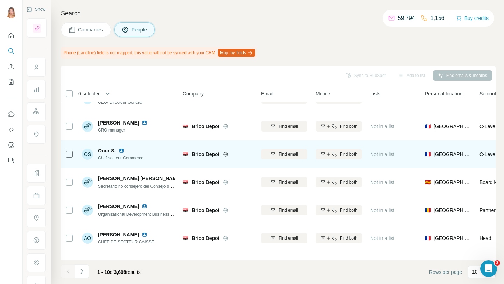
click at [122, 151] on img at bounding box center [122, 151] width 6 height 6
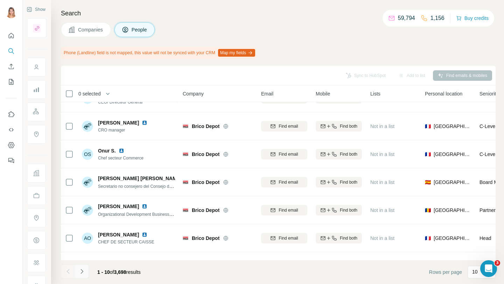
click at [83, 274] on icon "Navigate to next page" at bounding box center [81, 271] width 7 height 7
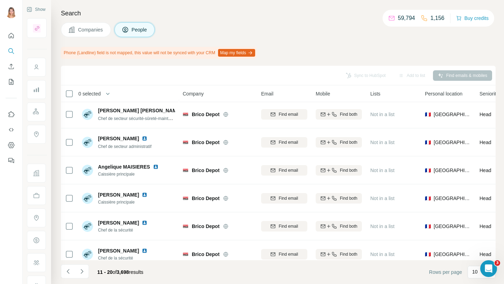
scroll to position [122, 0]
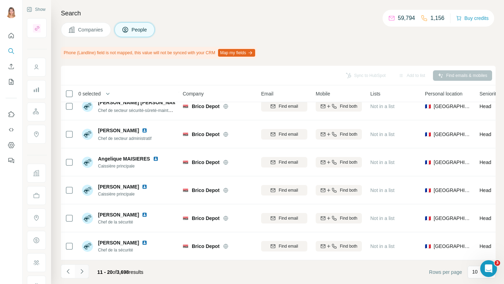
click at [80, 277] on button "Navigate to next page" at bounding box center [82, 271] width 14 height 14
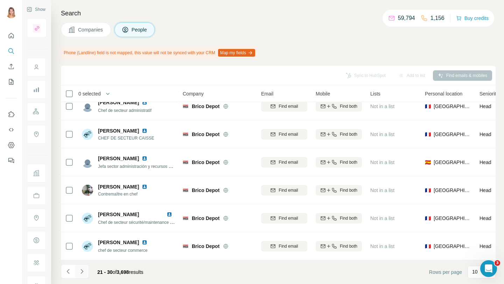
click at [87, 272] on button "Navigate to next page" at bounding box center [82, 271] width 14 height 14
click at [83, 276] on button "Navigate to next page" at bounding box center [82, 271] width 14 height 14
click at [83, 273] on icon "Navigate to next page" at bounding box center [81, 271] width 7 height 7
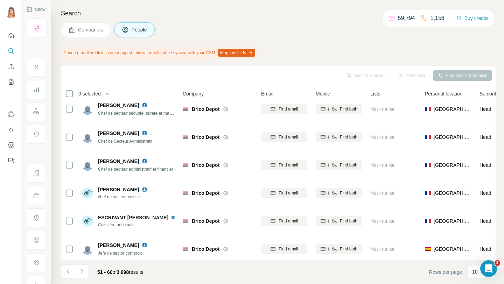
scroll to position [0, 0]
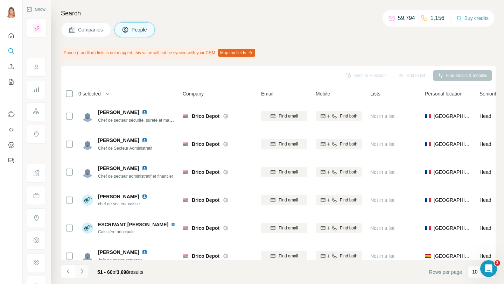
click at [85, 275] on icon "Navigate to next page" at bounding box center [81, 271] width 7 height 7
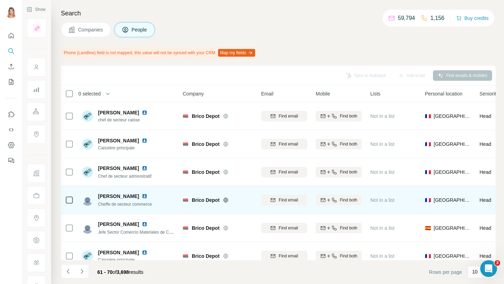
scroll to position [122, 0]
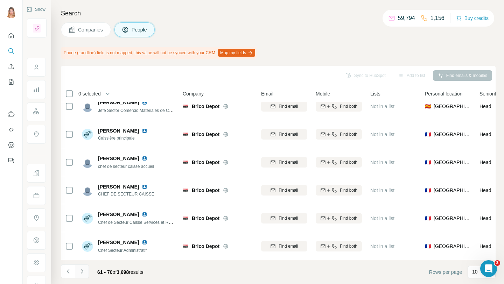
click at [85, 274] on button "Navigate to next page" at bounding box center [82, 271] width 14 height 14
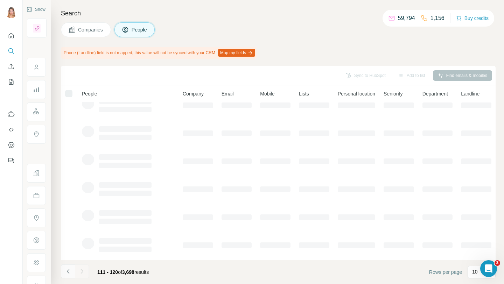
click at [73, 272] on button "Navigate to previous page" at bounding box center [68, 271] width 14 height 14
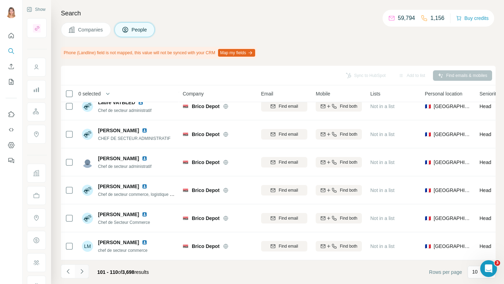
click at [85, 271] on icon "Navigate to next page" at bounding box center [81, 271] width 7 height 7
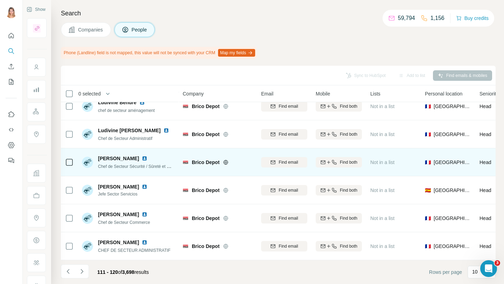
click at [142, 157] on img at bounding box center [145, 159] width 6 height 6
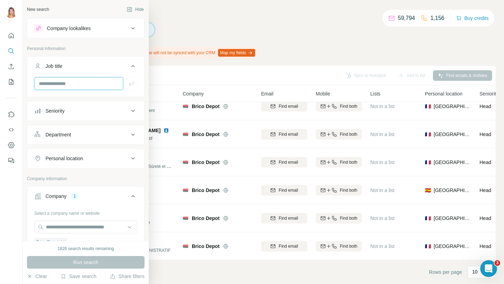
click at [57, 82] on input "text" at bounding box center [78, 83] width 89 height 13
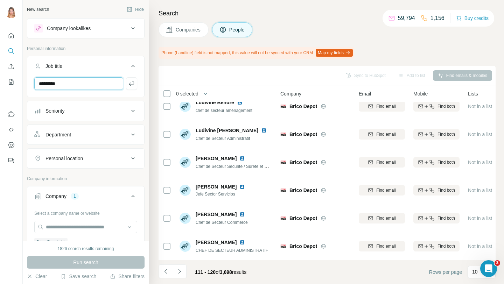
type input "*********"
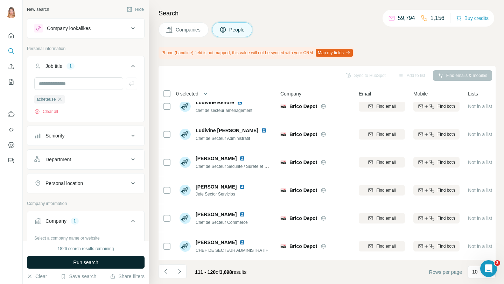
click at [90, 263] on span "Run search" at bounding box center [85, 262] width 25 height 7
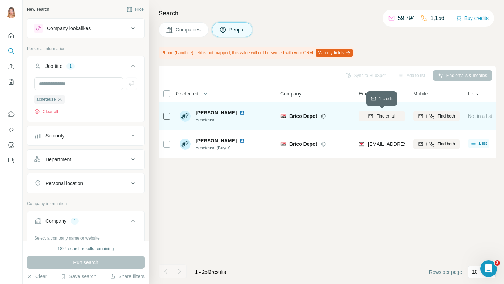
click at [391, 119] on span "Find email" at bounding box center [385, 116] width 19 height 6
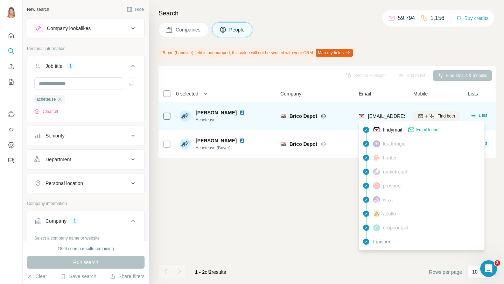
click at [381, 114] on span "mbouaz@bricodepot.com" at bounding box center [409, 116] width 83 height 6
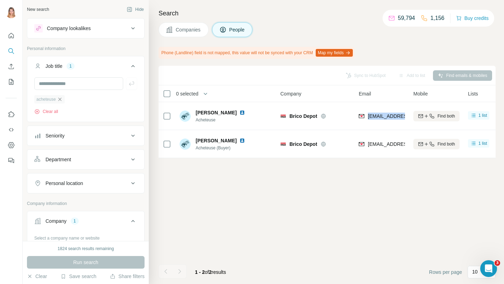
click at [61, 98] on icon "button" at bounding box center [59, 99] width 3 height 3
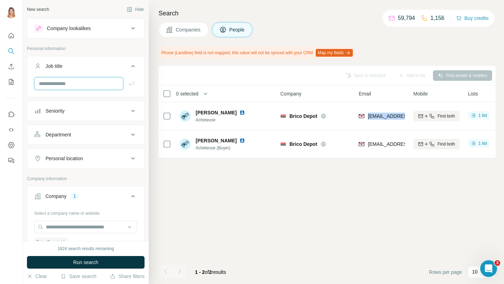
click at [62, 83] on input "text" at bounding box center [78, 83] width 89 height 13
type input "**********"
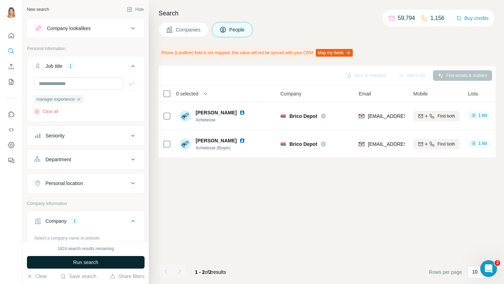
click at [98, 263] on span "Run search" at bounding box center [85, 262] width 25 height 7
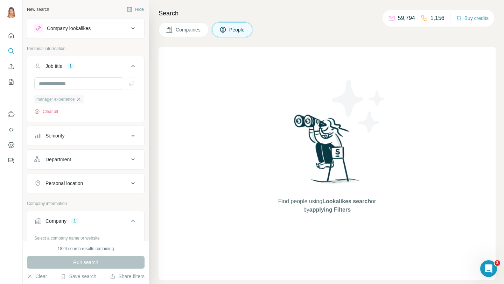
click at [77, 99] on icon "button" at bounding box center [79, 100] width 6 height 6
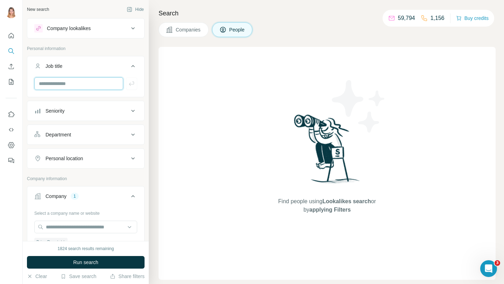
click at [68, 87] on input "text" at bounding box center [78, 83] width 89 height 13
type input "**********"
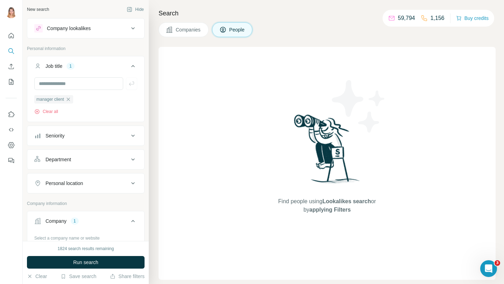
click at [78, 256] on button "Run search" at bounding box center [86, 262] width 118 height 13
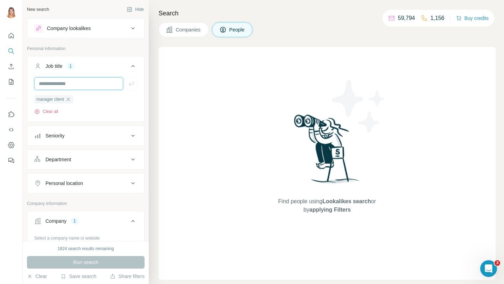
click at [82, 88] on input "text" at bounding box center [78, 83] width 89 height 13
click at [67, 101] on icon "button" at bounding box center [68, 100] width 6 height 6
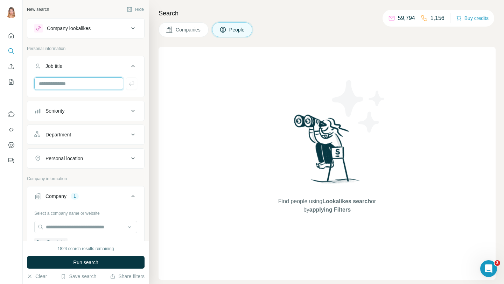
click at [70, 84] on input "text" at bounding box center [78, 83] width 89 height 13
type input "********"
drag, startPoint x: 97, startPoint y: 83, endPoint x: 17, endPoint y: 74, distance: 79.6
click at [18, 74] on div "New search Hide Company lookalikes Personal information Job title ******** Seni…" at bounding box center [252, 142] width 504 height 284
click at [119, 136] on div "Department" at bounding box center [81, 134] width 94 height 7
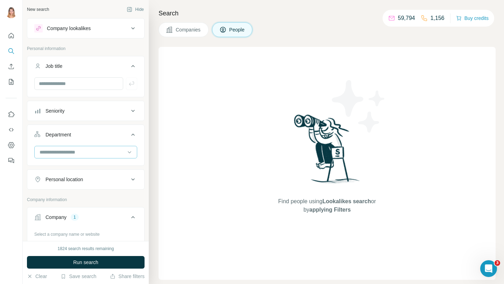
click at [92, 156] on div at bounding box center [82, 152] width 86 height 12
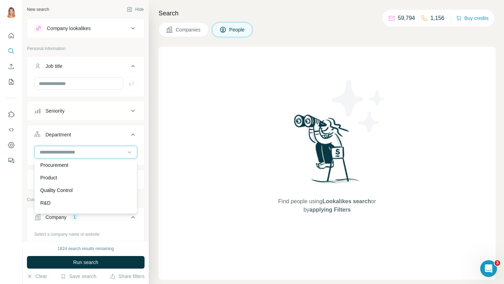
scroll to position [218, 0]
click at [86, 175] on div "Product" at bounding box center [85, 177] width 91 height 7
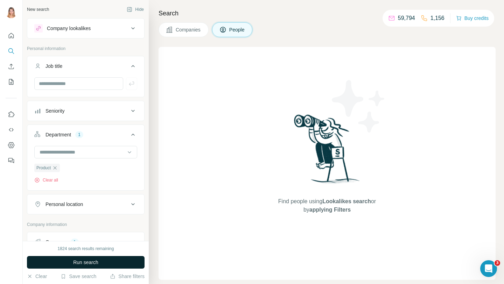
click at [94, 260] on span "Run search" at bounding box center [85, 262] width 25 height 7
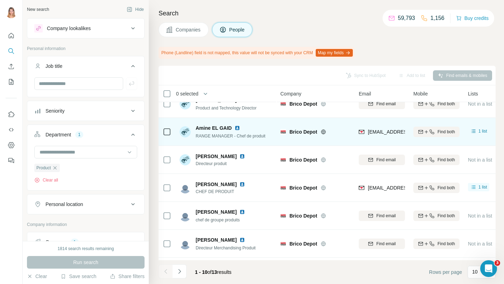
scroll to position [8, 0]
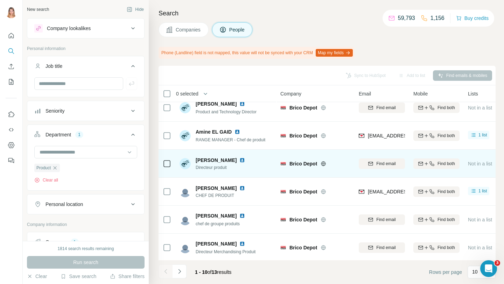
click at [245, 161] on img at bounding box center [242, 160] width 6 height 6
click at [383, 165] on span "Find email" at bounding box center [385, 164] width 19 height 6
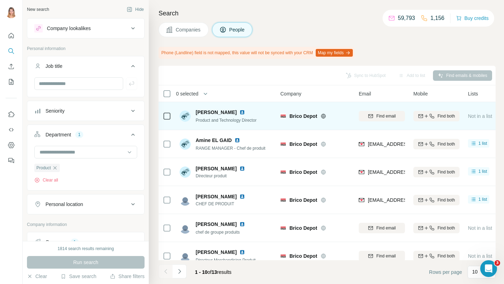
click at [245, 113] on img at bounding box center [242, 113] width 6 height 6
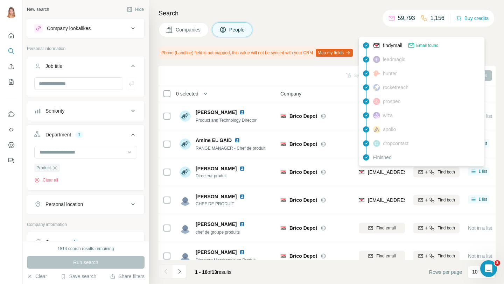
click at [377, 172] on span "alindemann@bricodepot.com" at bounding box center [409, 172] width 83 height 6
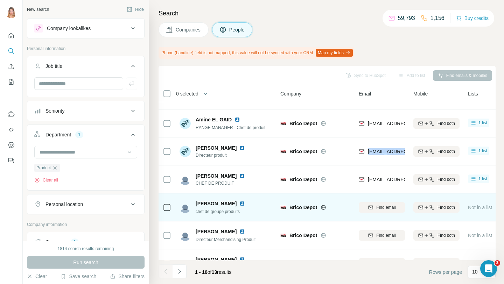
scroll to position [21, 0]
click at [239, 203] on img at bounding box center [242, 203] width 6 height 6
click at [387, 204] on span "Find email" at bounding box center [385, 207] width 19 height 6
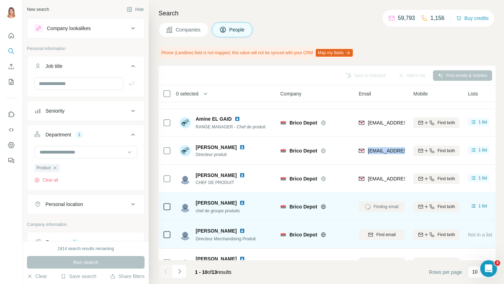
click at [245, 229] on img at bounding box center [242, 231] width 6 height 6
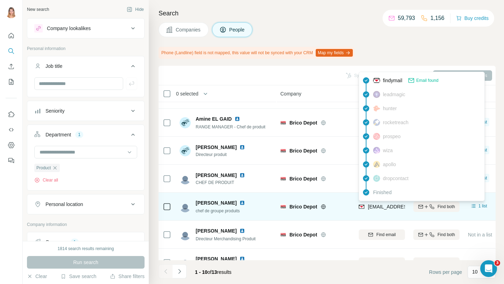
click at [387, 206] on span "fcavaly@bricodepot.com" at bounding box center [409, 207] width 83 height 6
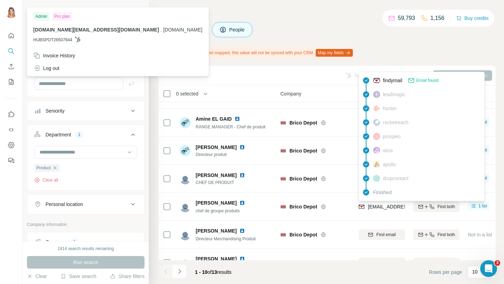
click at [372, 50] on div "Phone (Landline) field is not mapped, this value will not be synced with your C…" at bounding box center [326, 53] width 337 height 12
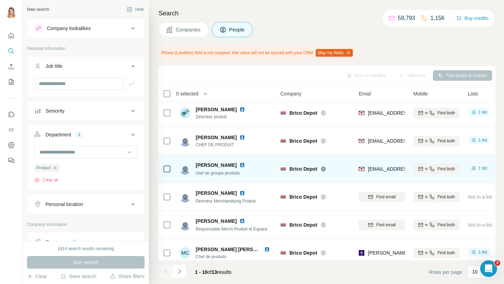
scroll to position [59, 0]
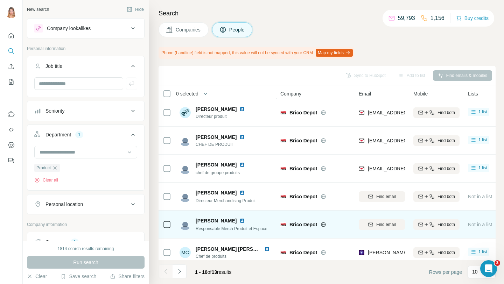
click at [239, 221] on img at bounding box center [242, 221] width 6 height 6
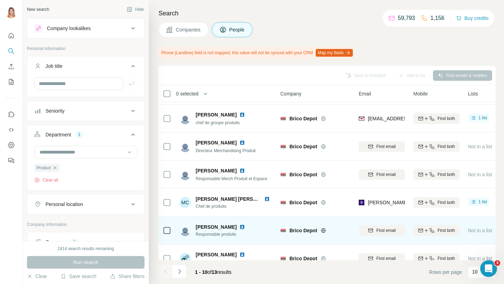
scroll to position [122, 0]
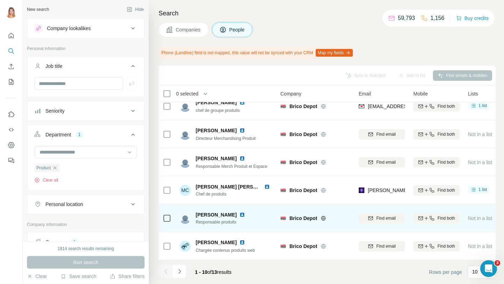
click at [239, 215] on img at bounding box center [242, 215] width 6 height 6
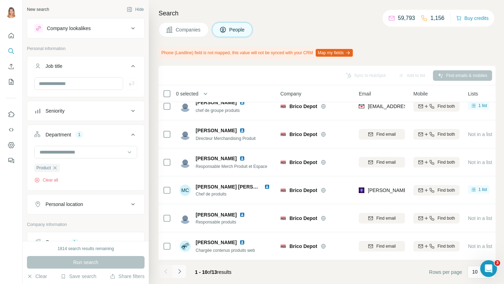
click at [176, 275] on icon "Navigate to next page" at bounding box center [179, 271] width 7 height 7
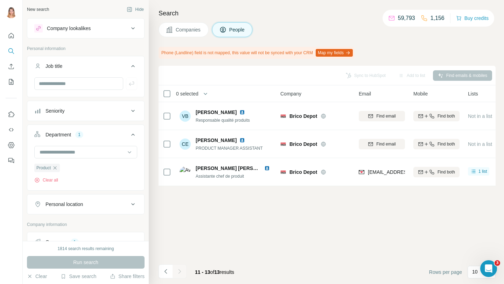
scroll to position [0, 0]
click at [54, 169] on icon "button" at bounding box center [55, 167] width 3 height 3
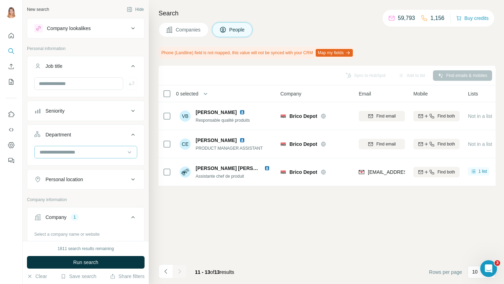
click at [66, 154] on input at bounding box center [82, 152] width 86 height 8
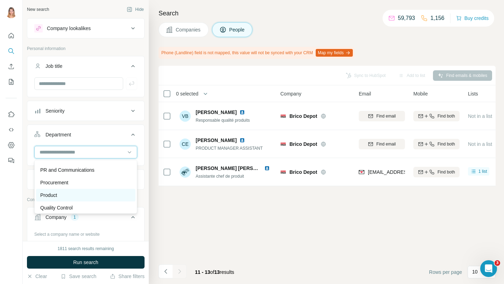
scroll to position [199, 0]
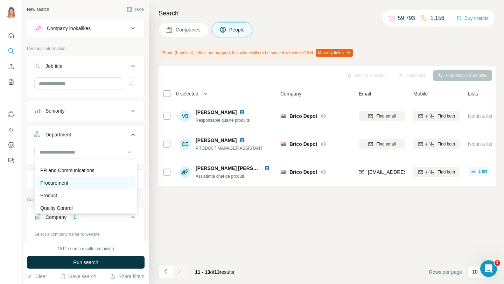
click at [65, 182] on p "Procurement" at bounding box center [54, 182] width 28 height 7
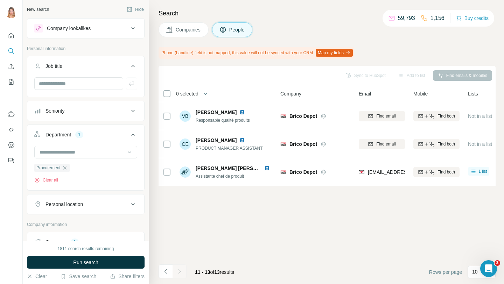
click at [87, 261] on span "Run search" at bounding box center [85, 262] width 25 height 7
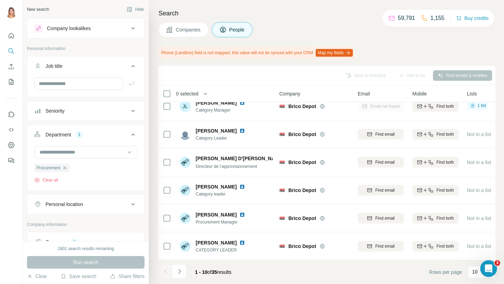
scroll to position [0, 1]
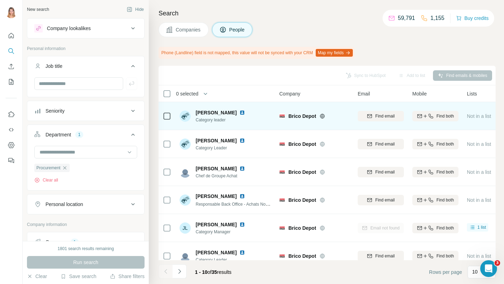
click at [239, 112] on img at bounding box center [242, 113] width 6 height 6
click at [380, 119] on span "Find email" at bounding box center [384, 116] width 19 height 6
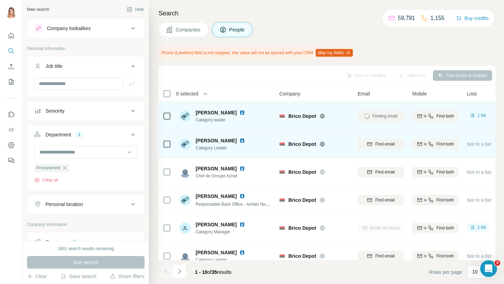
click at [243, 141] on img at bounding box center [242, 141] width 6 height 6
click at [378, 146] on span "Find email" at bounding box center [384, 144] width 19 height 6
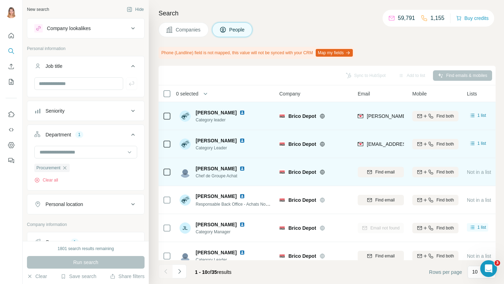
click at [239, 169] on img at bounding box center [242, 169] width 6 height 6
click at [378, 169] on span "Find email" at bounding box center [384, 172] width 19 height 6
click at [239, 111] on img at bounding box center [242, 113] width 6 height 6
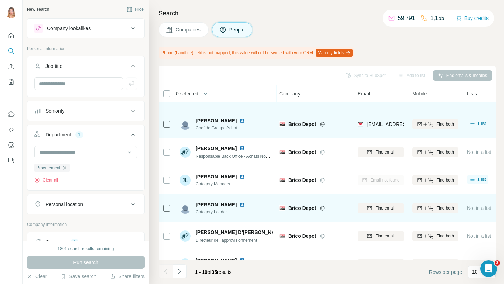
scroll to position [65, 1]
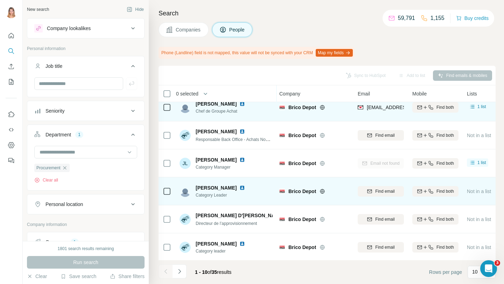
click at [239, 188] on img at bounding box center [242, 188] width 6 height 6
click at [376, 193] on span "Find email" at bounding box center [384, 191] width 19 height 6
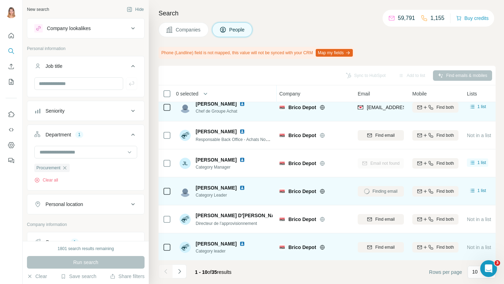
click at [245, 243] on img at bounding box center [242, 244] width 6 height 6
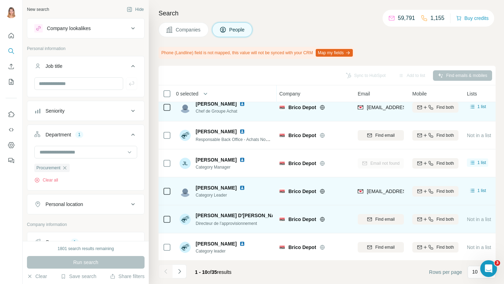
click at [287, 216] on img at bounding box center [288, 216] width 3 height 6
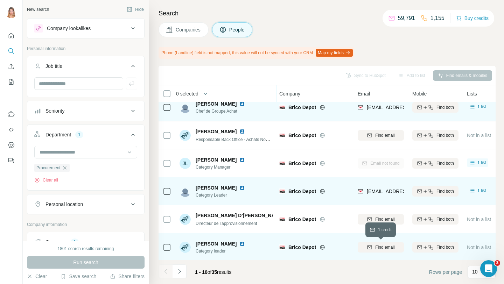
click at [391, 246] on span "Find email" at bounding box center [384, 247] width 19 height 6
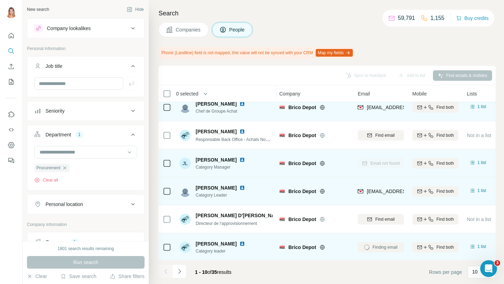
scroll to position [0, 1]
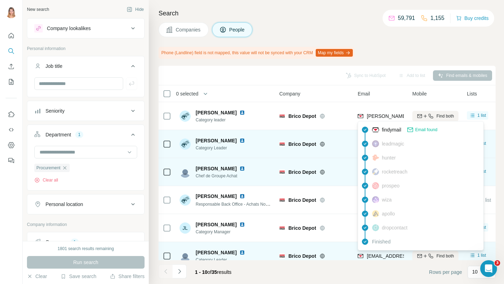
click at [384, 116] on span "afroleau@bricodepot.com" at bounding box center [428, 116] width 123 height 6
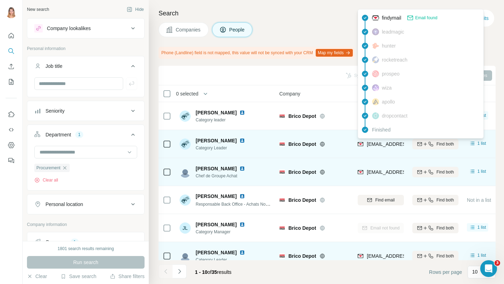
click at [386, 143] on span "bantoine@bricodepot.com" at bounding box center [408, 144] width 83 height 6
click at [245, 140] on img at bounding box center [242, 141] width 6 height 6
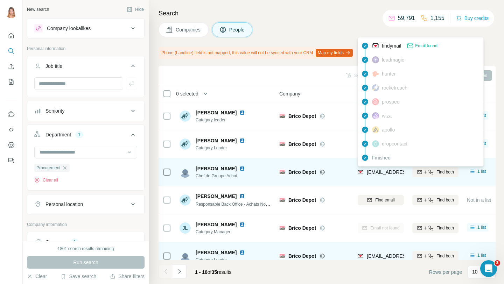
click at [371, 172] on span "jlu@bricodepot.com" at bounding box center [408, 172] width 83 height 6
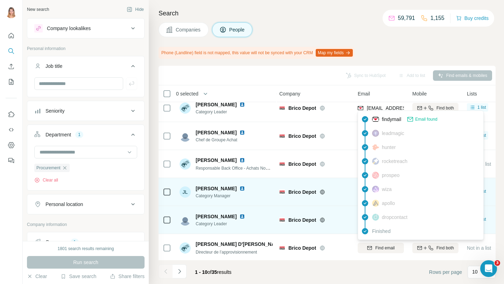
scroll to position [58, 1]
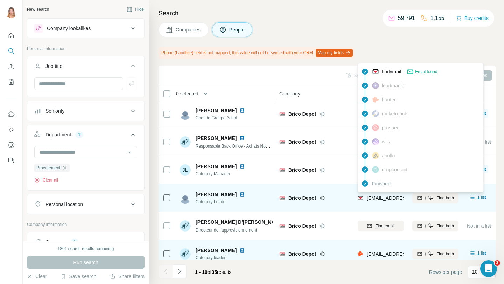
click at [381, 199] on span "llegrand@bricodepot.com" at bounding box center [408, 198] width 83 height 6
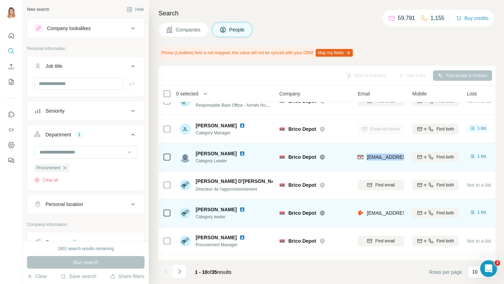
scroll to position [107, 1]
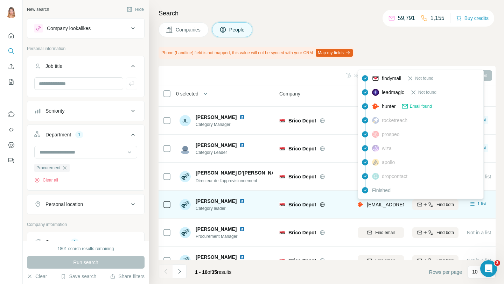
click at [380, 206] on span "lydie@bricodepot.fr" at bounding box center [408, 205] width 83 height 6
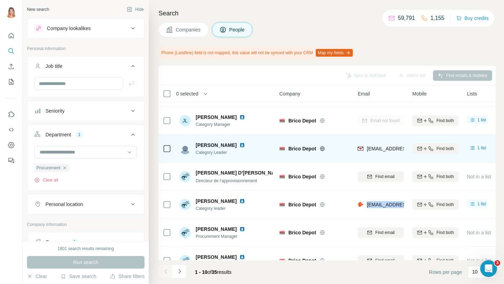
scroll to position [122, 1]
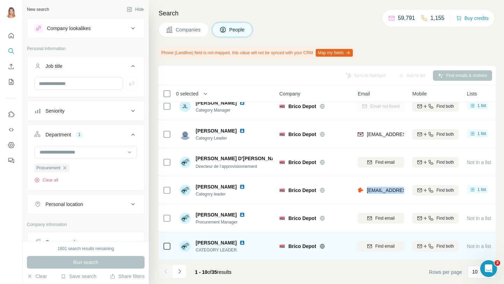
click at [243, 242] on img at bounding box center [242, 243] width 6 height 6
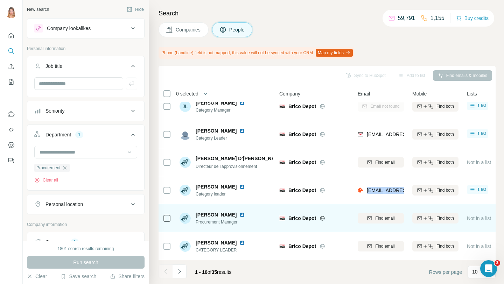
click at [239, 213] on img at bounding box center [242, 215] width 6 height 6
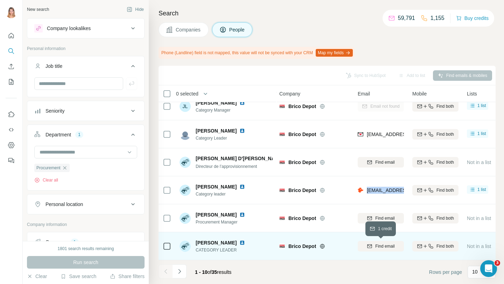
click at [387, 245] on span "Find email" at bounding box center [384, 246] width 19 height 6
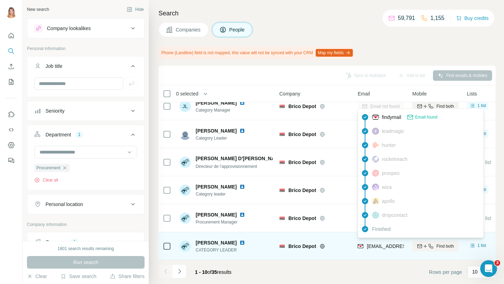
click at [395, 245] on span "mcosta@bricodepot.com" at bounding box center [408, 247] width 83 height 6
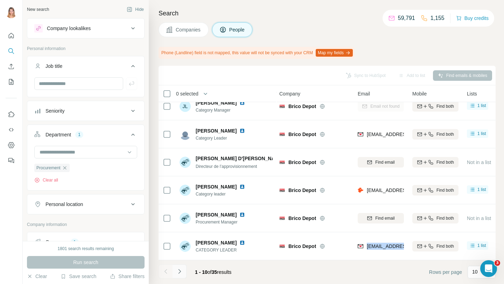
click at [179, 271] on icon "Navigate to next page" at bounding box center [179, 271] width 7 height 7
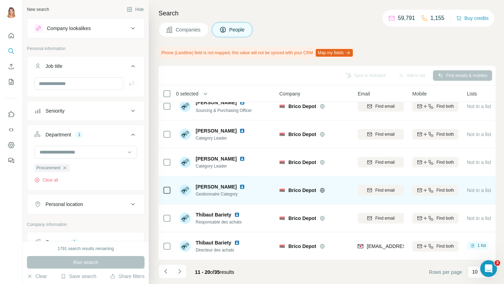
scroll to position [0, 1]
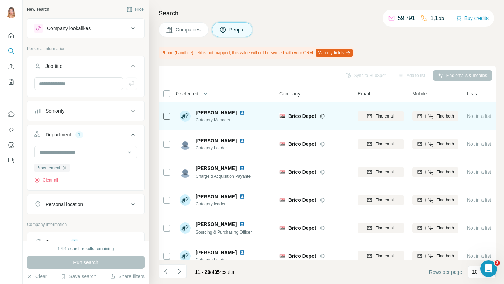
click at [239, 110] on img at bounding box center [242, 113] width 6 height 6
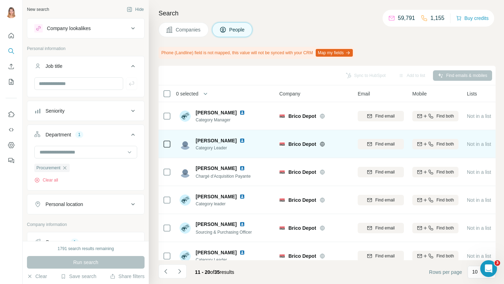
click at [241, 141] on img at bounding box center [242, 141] width 6 height 6
click at [382, 144] on span "Find email" at bounding box center [384, 144] width 19 height 6
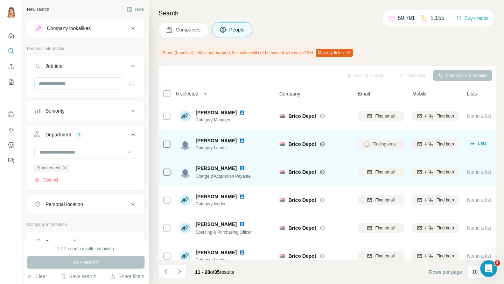
click at [239, 166] on img at bounding box center [242, 168] width 6 height 6
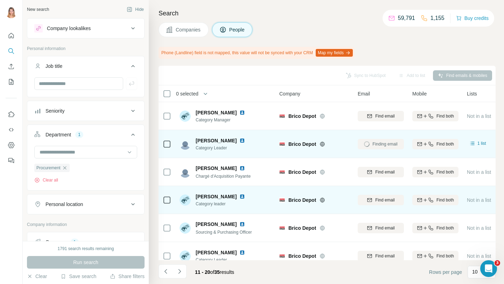
click at [239, 196] on img at bounding box center [242, 197] width 6 height 6
click at [370, 200] on icon "button" at bounding box center [370, 200] width 6 height 6
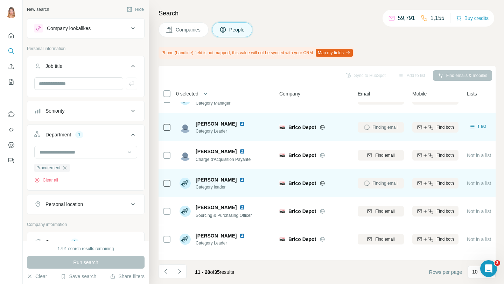
scroll to position [20, 1]
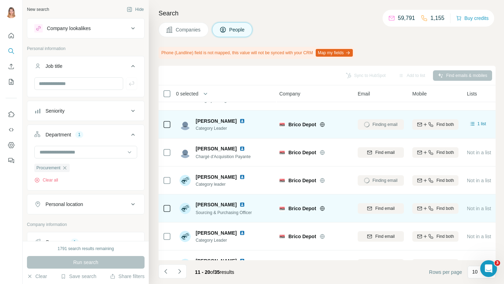
click at [241, 205] on div at bounding box center [243, 205] width 8 height 6
click at [239, 205] on img at bounding box center [242, 205] width 6 height 6
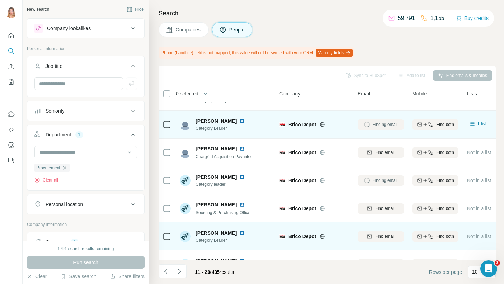
click at [239, 232] on img at bounding box center [242, 233] width 6 height 6
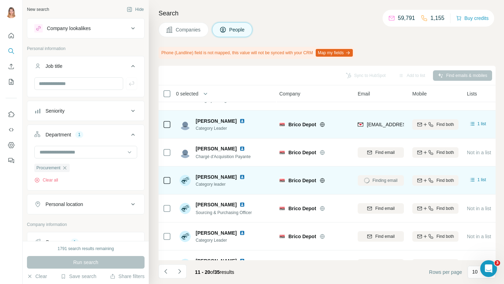
scroll to position [78, 1]
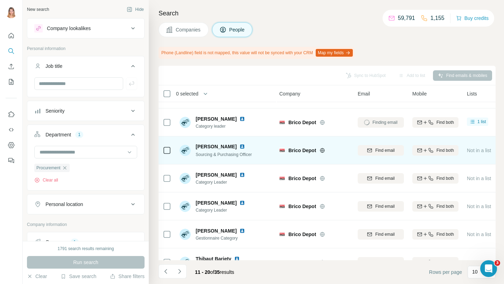
click at [239, 203] on img at bounding box center [242, 203] width 6 height 6
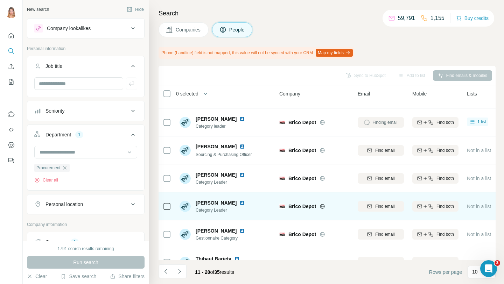
scroll to position [122, 1]
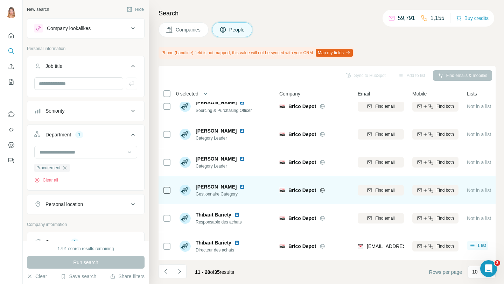
click at [239, 188] on img at bounding box center [242, 187] width 6 height 6
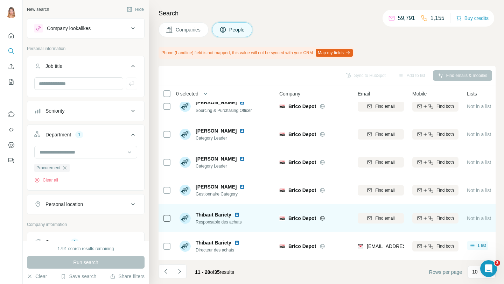
click at [234, 214] on img at bounding box center [237, 215] width 6 height 6
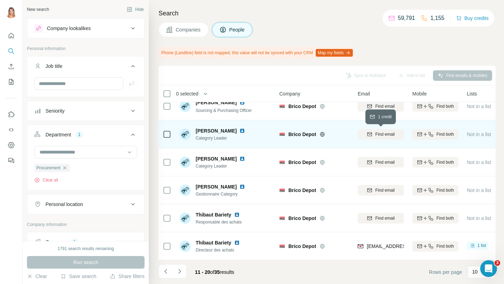
click at [379, 134] on span "Find email" at bounding box center [384, 134] width 19 height 6
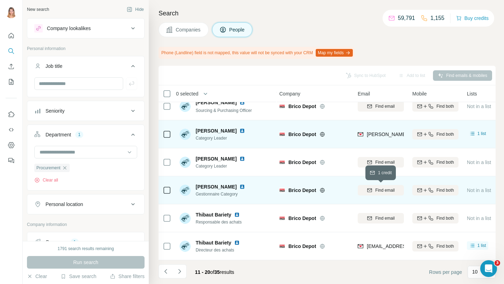
click at [366, 188] on div "Find email" at bounding box center [381, 190] width 46 height 6
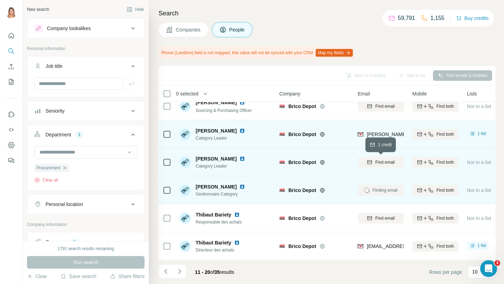
click at [373, 162] on div "Find email" at bounding box center [381, 162] width 46 height 6
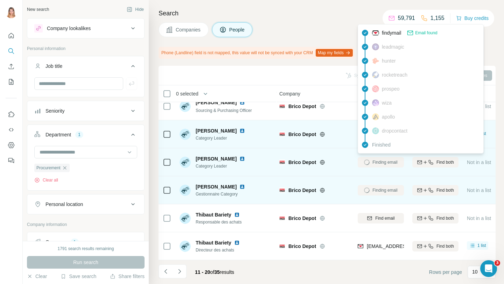
scroll to position [0, 1]
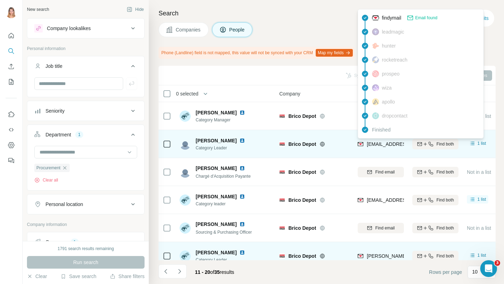
click at [374, 146] on span "mbeudard@bricodepot.com" at bounding box center [408, 144] width 83 height 6
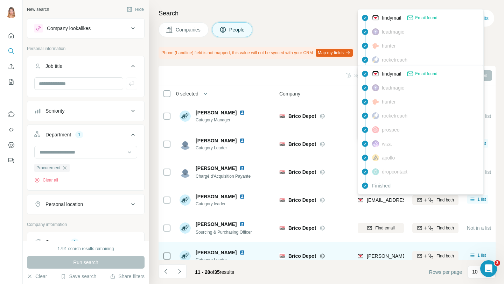
click at [374, 200] on span "pjulien@bricodepot.com" at bounding box center [408, 200] width 83 height 6
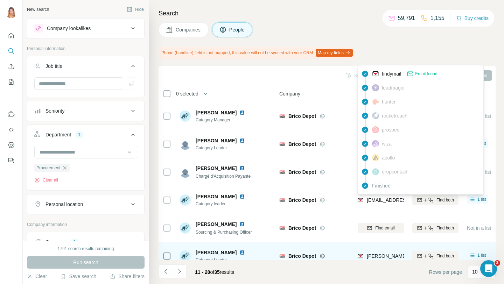
click at [374, 200] on span "pjulien@bricodepot.com" at bounding box center [408, 200] width 83 height 6
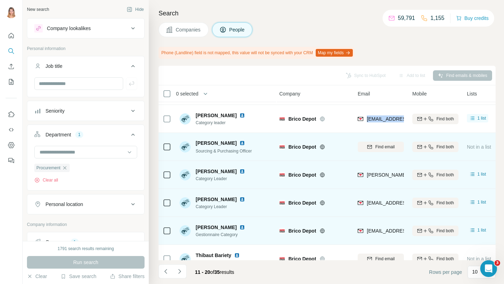
scroll to position [84, 1]
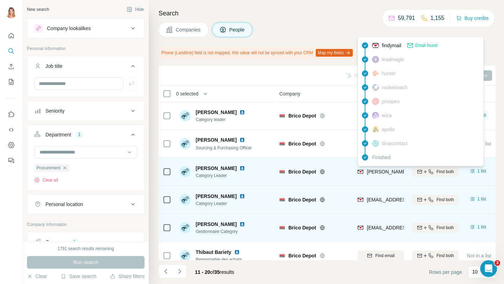
click at [375, 170] on span "rhamon@bricodepot.com" at bounding box center [428, 172] width 123 height 6
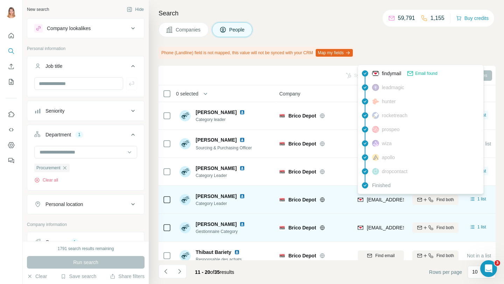
click at [383, 198] on span "smorizot@bricodepot.com" at bounding box center [408, 200] width 83 height 6
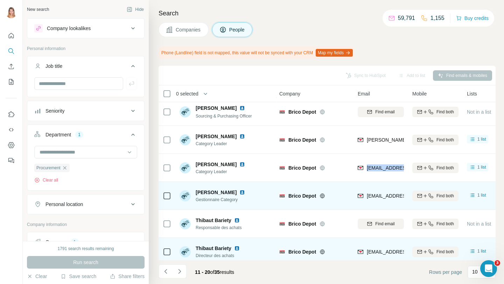
scroll to position [122, 1]
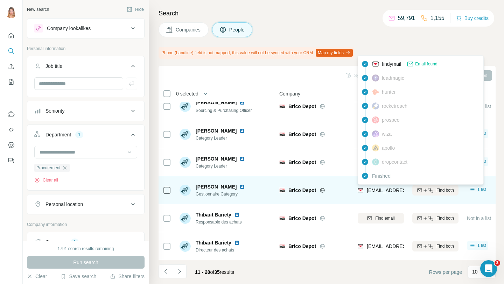
click at [376, 189] on span "solleon@bricodepot.com" at bounding box center [408, 191] width 83 height 6
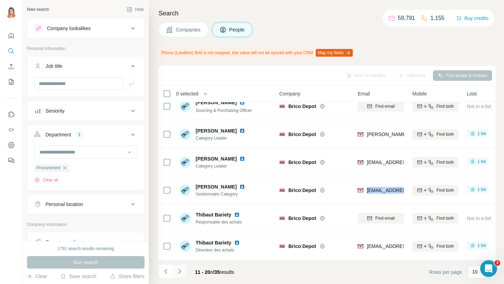
click at [185, 271] on button "Navigate to next page" at bounding box center [179, 271] width 14 height 14
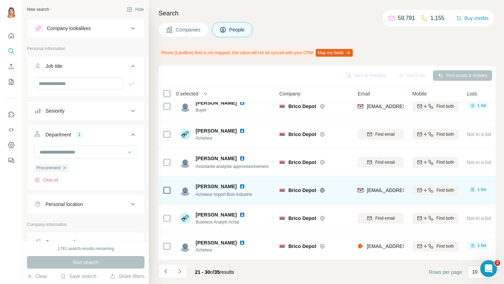
scroll to position [0, 1]
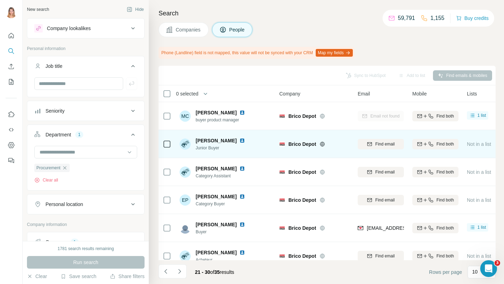
click at [239, 140] on img at bounding box center [242, 141] width 6 height 6
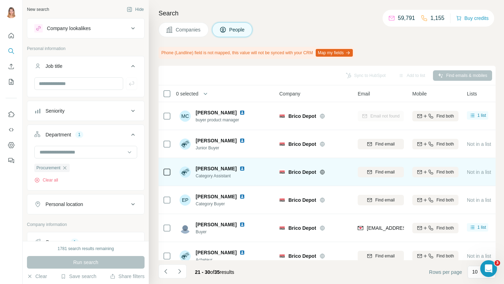
click at [239, 169] on img at bounding box center [242, 169] width 6 height 6
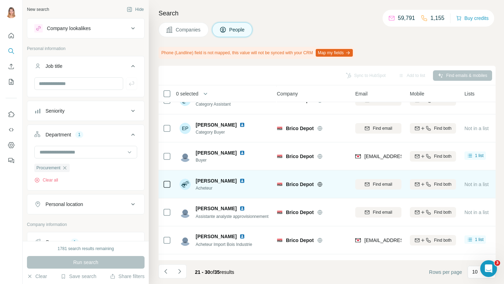
scroll to position [72, 0]
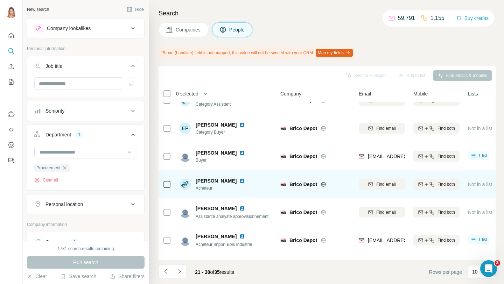
click at [239, 181] on img at bounding box center [242, 181] width 6 height 6
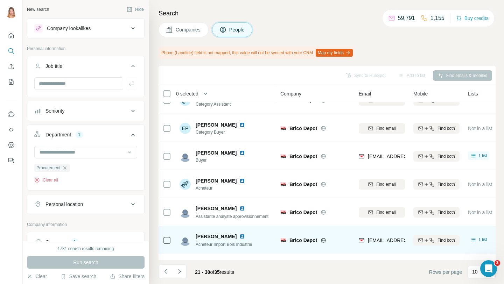
scroll to position [122, 0]
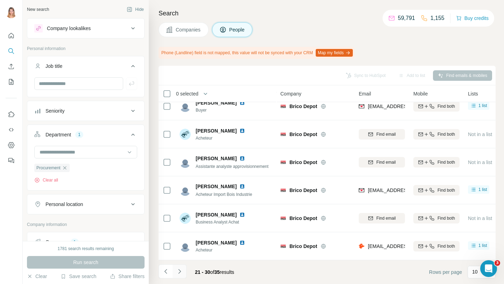
click at [178, 271] on icon "Navigate to next page" at bounding box center [179, 271] width 7 height 7
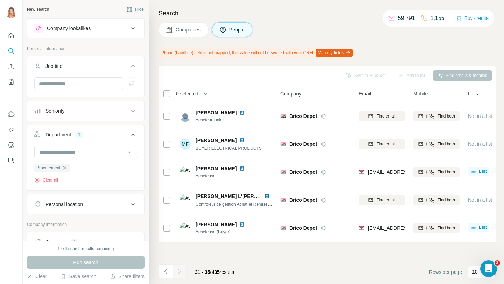
scroll to position [0, 0]
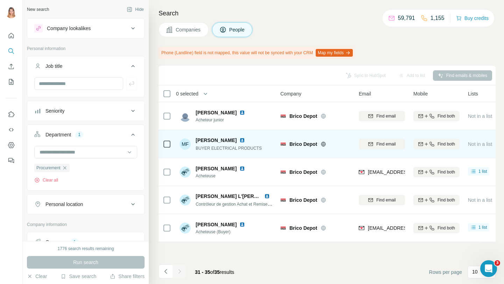
click at [239, 139] on img at bounding box center [242, 140] width 6 height 6
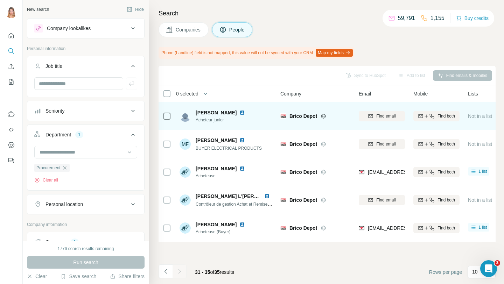
click at [242, 112] on img at bounding box center [242, 113] width 6 height 6
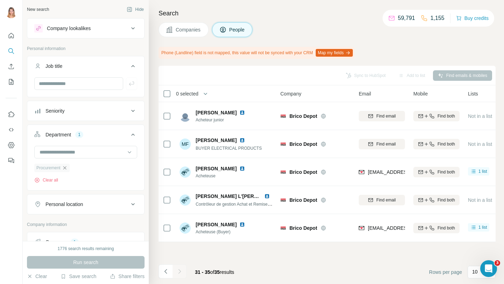
click at [63, 169] on icon "button" at bounding box center [64, 167] width 3 height 3
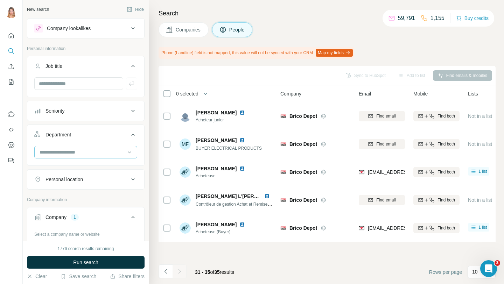
click at [68, 154] on input at bounding box center [82, 152] width 86 height 8
click at [96, 128] on button "Department" at bounding box center [85, 136] width 117 height 20
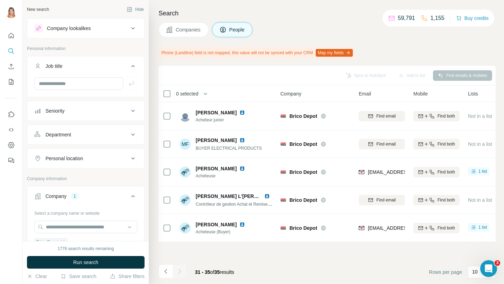
scroll to position [110, 0]
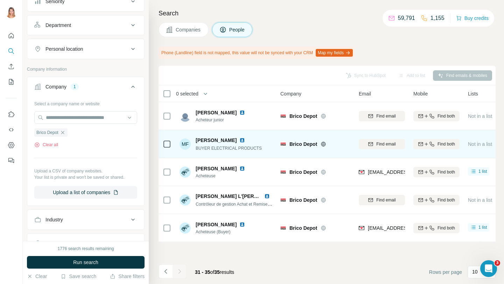
click at [239, 140] on img at bounding box center [242, 140] width 6 height 6
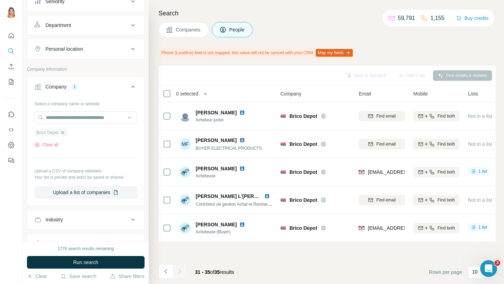
click at [62, 133] on icon "button" at bounding box center [62, 132] width 3 height 3
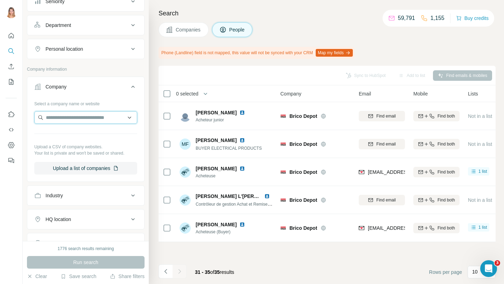
click at [62, 117] on input "text" at bounding box center [85, 117] width 103 height 13
click at [114, 119] on input "**********" at bounding box center [85, 117] width 103 height 13
click at [80, 117] on input "**********" at bounding box center [85, 117] width 103 height 13
click at [81, 118] on input "**********" at bounding box center [85, 117] width 103 height 13
drag, startPoint x: 110, startPoint y: 118, endPoint x: 3, endPoint y: 117, distance: 107.1
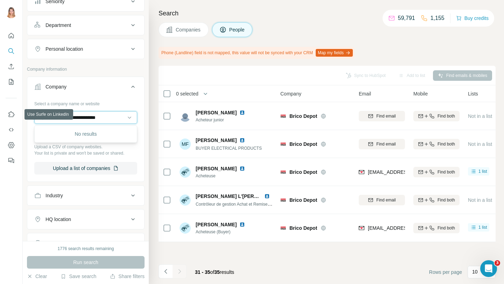
click at [3, 118] on div "**********" at bounding box center [252, 142] width 504 height 284
click at [53, 118] on input "**********" at bounding box center [85, 117] width 103 height 13
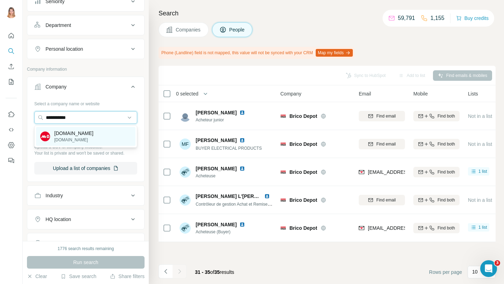
type input "**********"
click at [68, 137] on p "mrbricolage-martinique.fr" at bounding box center [73, 140] width 39 height 6
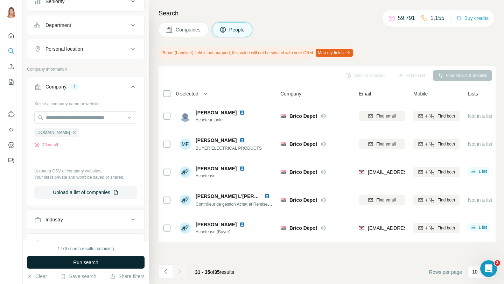
click at [102, 262] on button "Run search" at bounding box center [86, 262] width 118 height 13
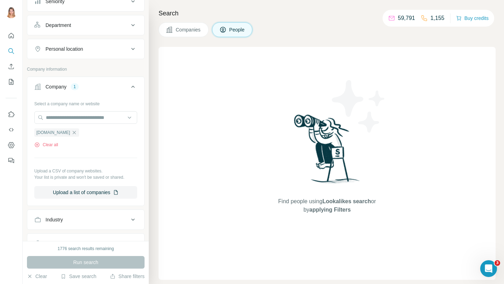
click at [187, 35] on button "Companies" at bounding box center [183, 29] width 50 height 15
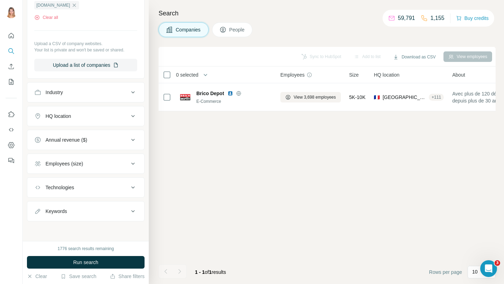
scroll to position [107, 0]
click at [118, 268] on button "Run search" at bounding box center [86, 262] width 118 height 13
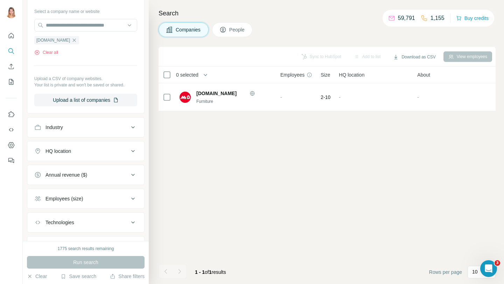
scroll to position [70, 0]
click at [77, 41] on icon "button" at bounding box center [74, 42] width 6 height 6
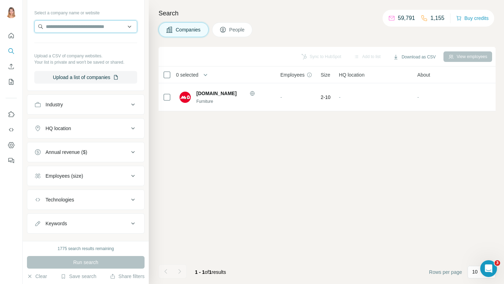
click at [86, 27] on input "text" at bounding box center [85, 26] width 103 height 13
type input "**********"
click at [88, 42] on div "Type to search" at bounding box center [85, 43] width 99 height 14
click at [91, 20] on input "text" at bounding box center [85, 26] width 103 height 13
paste input "**********"
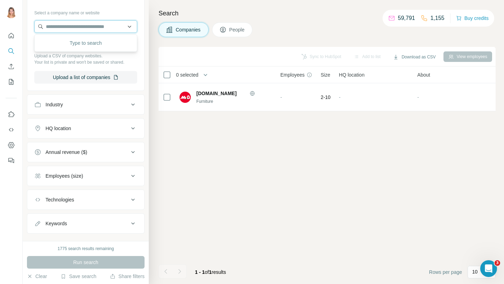
type input "**********"
drag, startPoint x: 115, startPoint y: 25, endPoint x: 105, endPoint y: 26, distance: 9.5
click at [105, 26] on input "**********" at bounding box center [85, 26] width 103 height 13
click at [105, 61] on p "Your list is private and won't be saved or shared." at bounding box center [85, 62] width 103 height 6
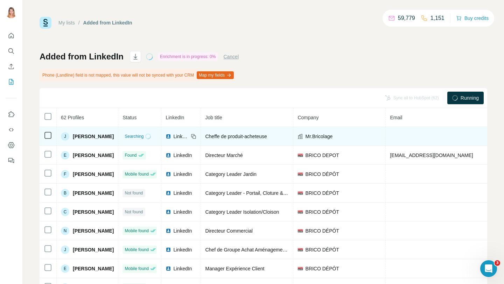
click at [320, 135] on span "Mr.Bricolage" at bounding box center [318, 136] width 27 height 7
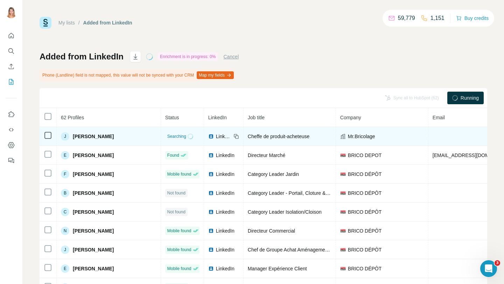
click at [348, 137] on span "Mr.Bricolage" at bounding box center [361, 136] width 27 height 7
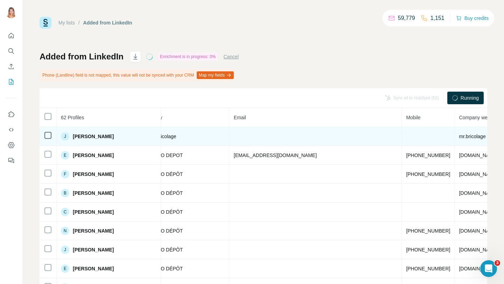
scroll to position [0, 213]
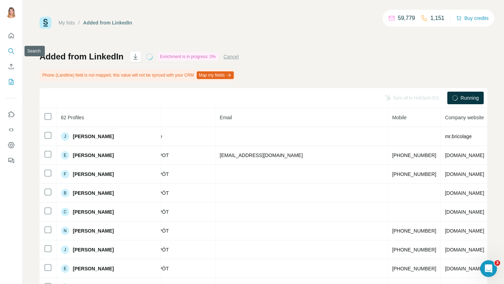
click at [12, 50] on icon "Search" at bounding box center [11, 51] width 7 height 7
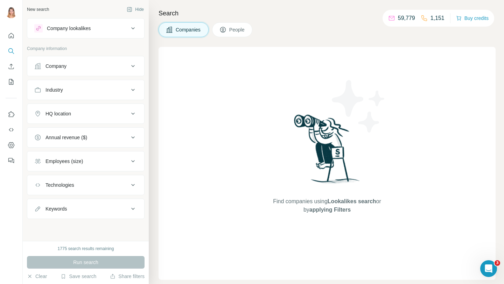
click at [81, 61] on button "Company" at bounding box center [85, 66] width 117 height 17
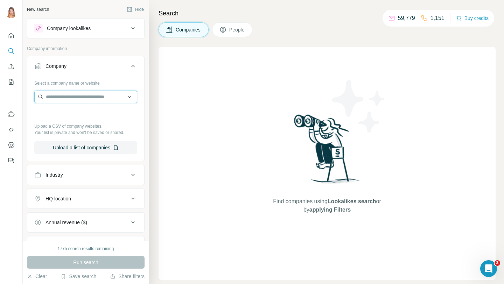
click at [80, 93] on input "text" at bounding box center [85, 97] width 103 height 13
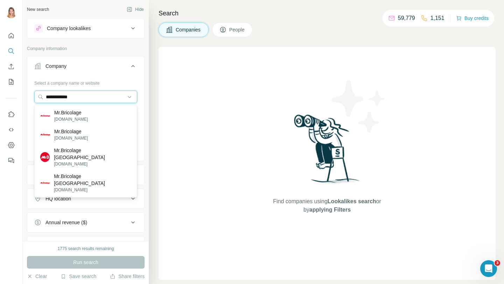
type input "**********"
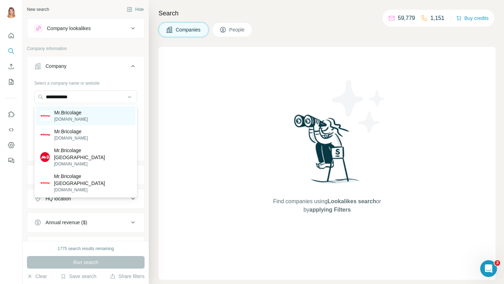
click at [101, 117] on div "Mr.Bricolage [DOMAIN_NAME]" at bounding box center [85, 115] width 99 height 19
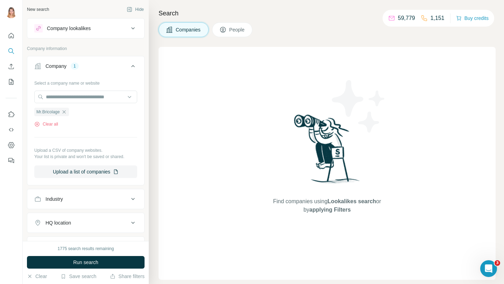
click at [99, 262] on button "Run search" at bounding box center [86, 262] width 118 height 13
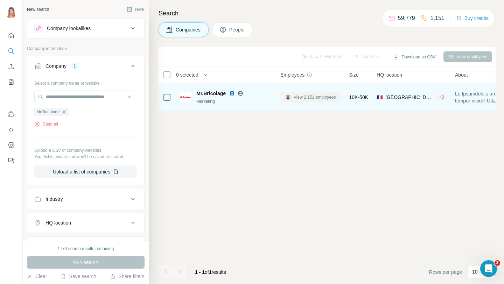
click at [328, 96] on span "View 2,151 employees" at bounding box center [315, 97] width 42 height 6
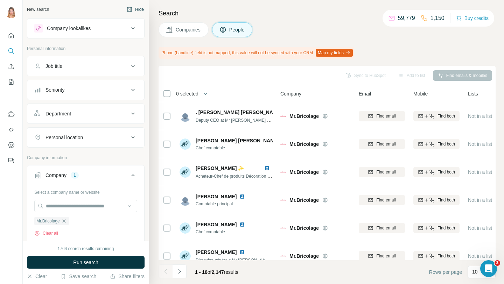
click at [137, 10] on button "Hide" at bounding box center [135, 9] width 27 height 10
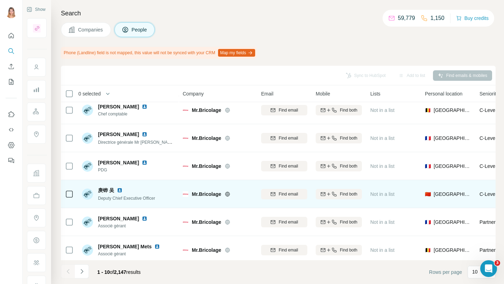
scroll to position [122, 0]
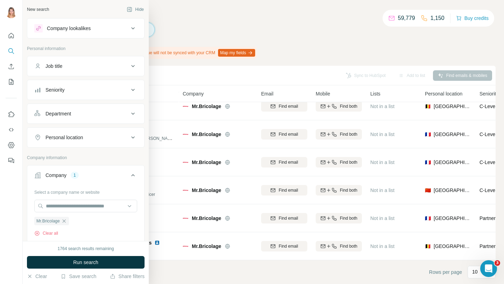
click at [29, 69] on button "Job title" at bounding box center [85, 66] width 117 height 17
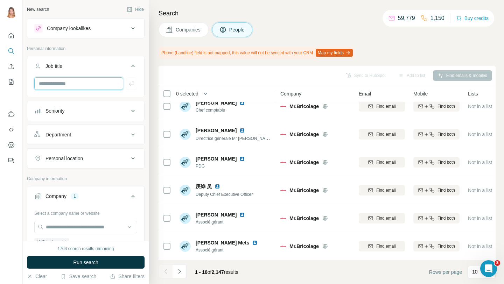
click at [64, 86] on input "text" at bounding box center [78, 83] width 89 height 13
type input "*****"
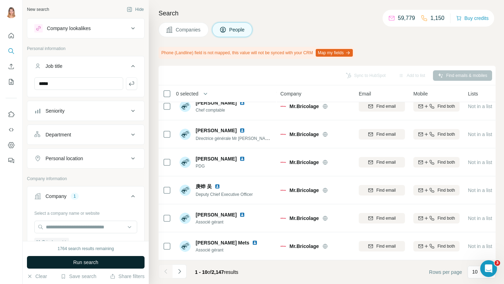
click at [82, 260] on span "Run search" at bounding box center [85, 262] width 25 height 7
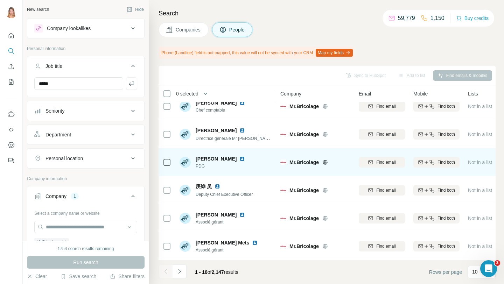
scroll to position [0, 0]
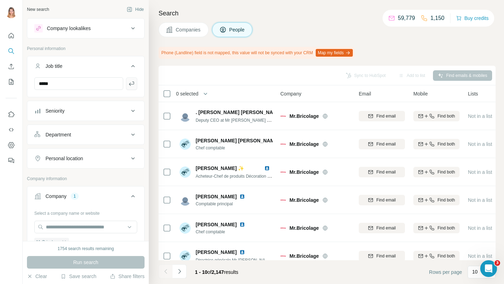
click at [135, 82] on button "button" at bounding box center [131, 83] width 11 height 13
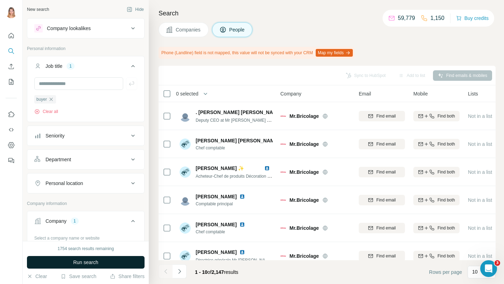
click at [120, 262] on button "Run search" at bounding box center [86, 262] width 118 height 13
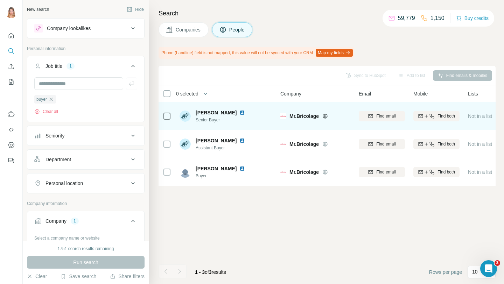
click at [239, 111] on img at bounding box center [242, 113] width 6 height 6
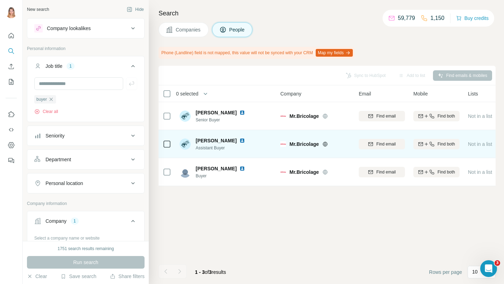
click at [245, 142] on img at bounding box center [242, 141] width 6 height 6
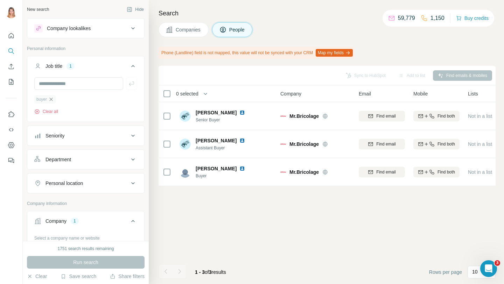
click at [53, 101] on icon "button" at bounding box center [51, 100] width 6 height 6
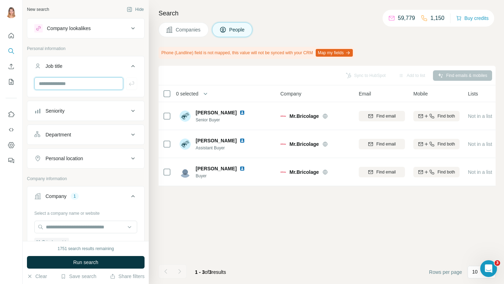
click at [58, 86] on input "text" at bounding box center [78, 83] width 89 height 13
click at [94, 84] on input "text" at bounding box center [78, 83] width 89 height 13
type input "********"
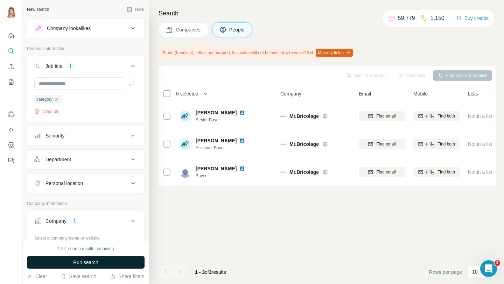
click at [90, 257] on button "Run search" at bounding box center [86, 262] width 118 height 13
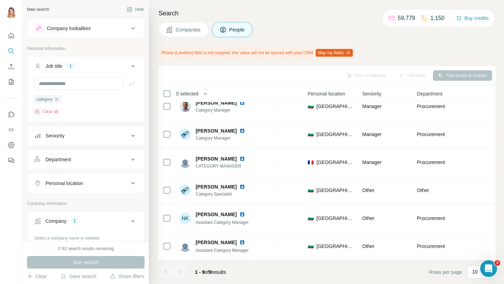
scroll to position [0, 215]
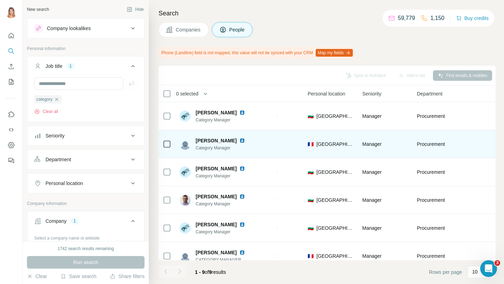
click at [239, 140] on img at bounding box center [242, 141] width 6 height 6
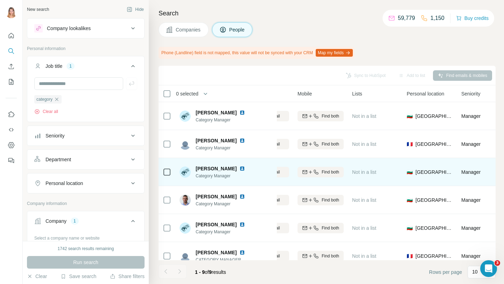
scroll to position [0, 0]
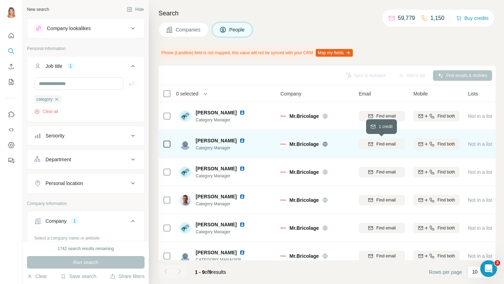
click at [395, 144] on span "Find email" at bounding box center [385, 144] width 19 height 6
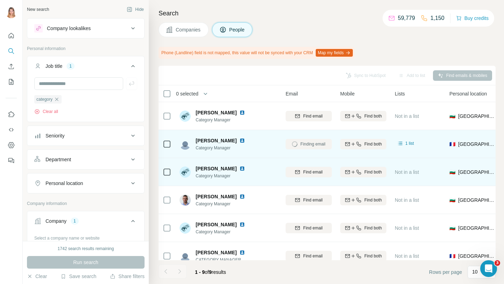
scroll to position [30, 73]
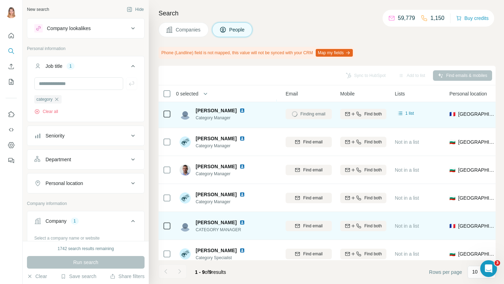
click at [239, 221] on img at bounding box center [242, 223] width 6 height 6
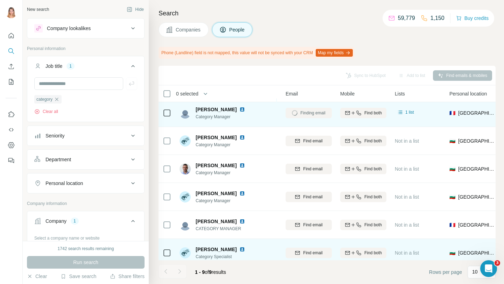
scroll to position [0, 73]
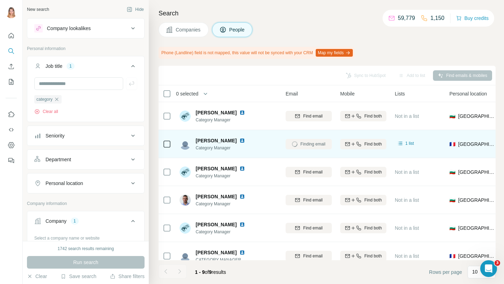
click at [59, 99] on icon "button" at bounding box center [57, 100] width 6 height 6
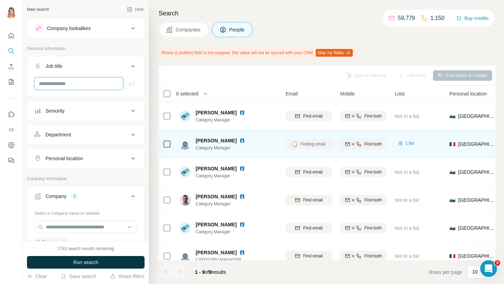
click at [61, 84] on input "text" at bounding box center [78, 83] width 89 height 13
type input "*******"
click at [216, 284] on footer "1 - 9 of 9 results Rows per page 10" at bounding box center [326, 272] width 337 height 24
click at [239, 30] on span "People" at bounding box center [237, 29] width 16 height 7
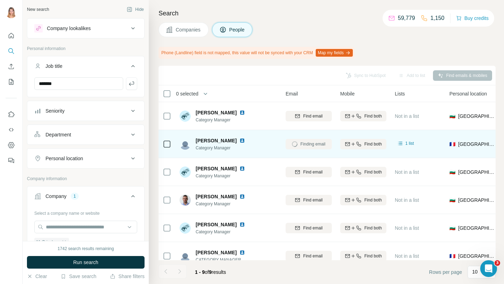
click at [239, 30] on span "People" at bounding box center [237, 29] width 16 height 7
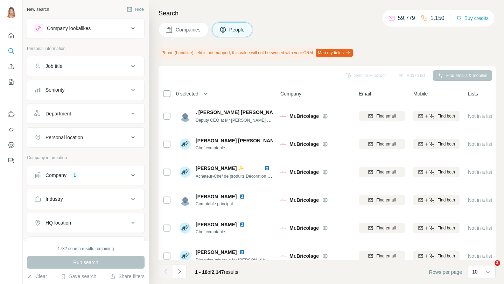
click at [77, 90] on div "Seniority" at bounding box center [81, 89] width 94 height 7
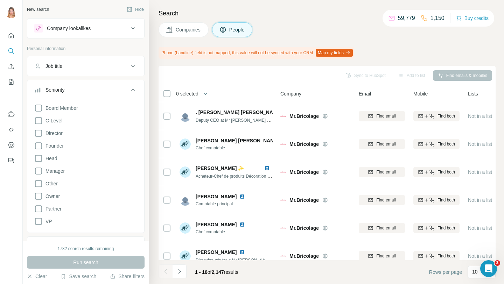
click at [76, 70] on button "Job title" at bounding box center [85, 66] width 117 height 17
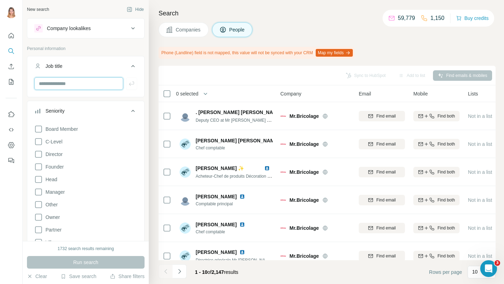
click at [73, 82] on input "text" at bounding box center [78, 83] width 89 height 13
type input "*"
type input "*******"
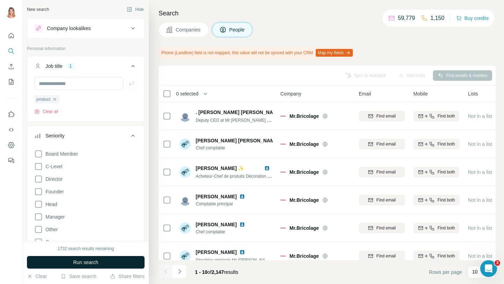
click at [95, 265] on span "Run search" at bounding box center [85, 262] width 25 height 7
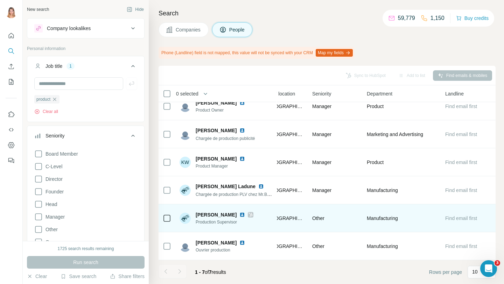
scroll to position [0, 265]
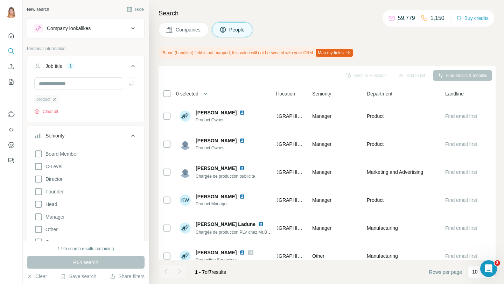
click at [54, 98] on icon "button" at bounding box center [55, 100] width 6 height 6
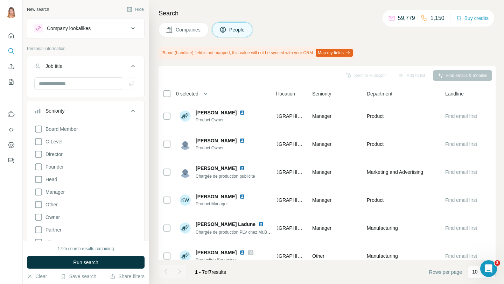
click at [137, 110] on button "Seniority" at bounding box center [85, 113] width 117 height 20
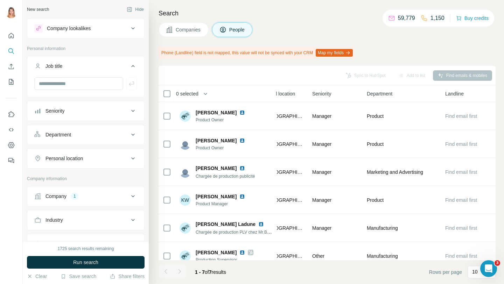
click at [93, 204] on button "Company 1" at bounding box center [85, 196] width 117 height 17
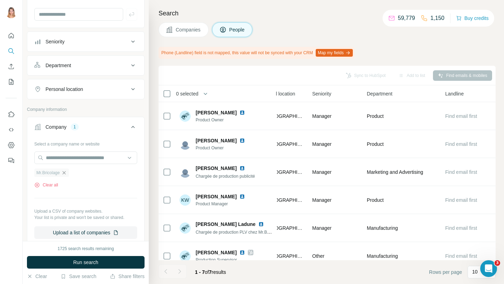
scroll to position [70, 0]
click at [63, 172] on icon "button" at bounding box center [64, 172] width 6 height 6
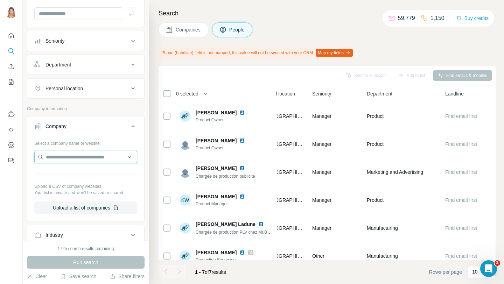
click at [71, 158] on input "text" at bounding box center [85, 157] width 103 height 13
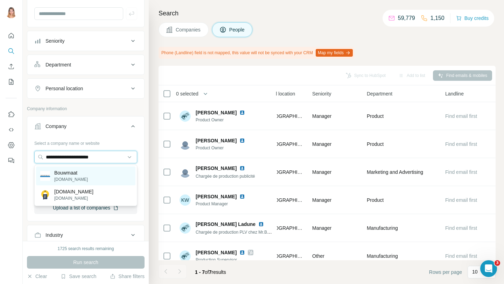
type input "**********"
click at [73, 173] on p "Bouwmaat" at bounding box center [71, 172] width 34 height 7
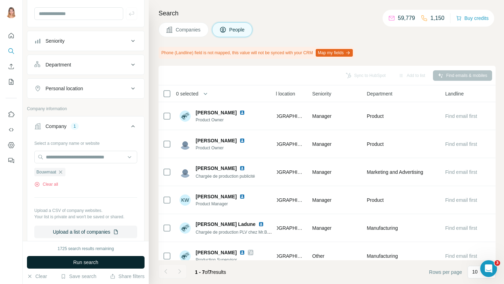
click at [90, 266] on button "Run search" at bounding box center [86, 262] width 118 height 13
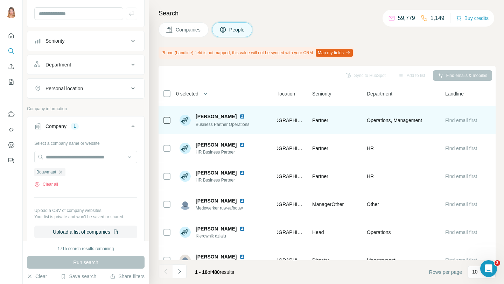
scroll to position [122, 265]
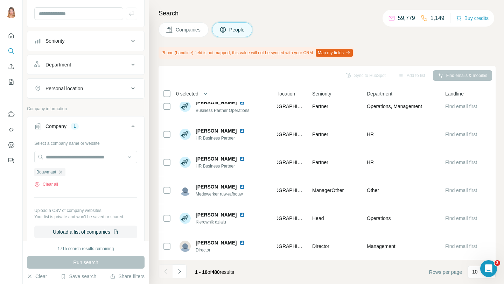
click at [178, 28] on span "Companies" at bounding box center [189, 29] width 26 height 7
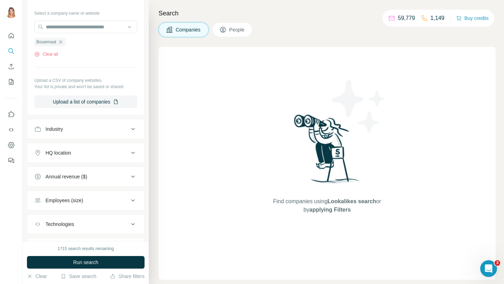
click at [226, 31] on icon at bounding box center [222, 29] width 7 height 7
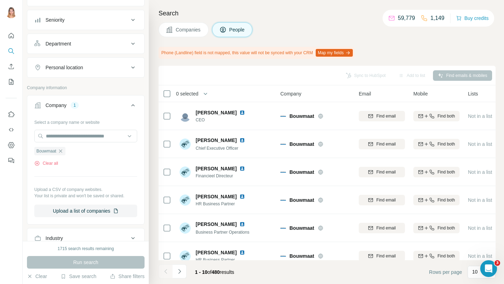
click at [190, 27] on span "Companies" at bounding box center [189, 29] width 26 height 7
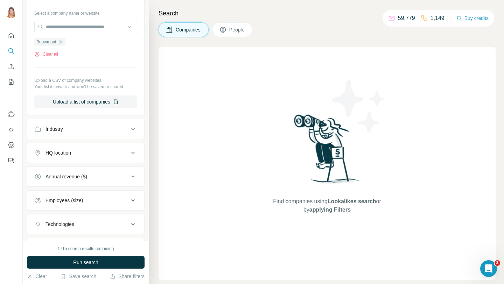
click at [104, 263] on button "Run search" at bounding box center [86, 262] width 118 height 13
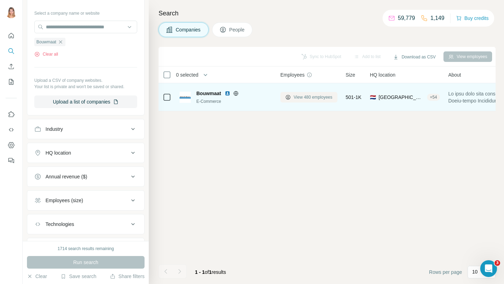
click at [311, 100] on span "View 480 employees" at bounding box center [313, 97] width 39 height 6
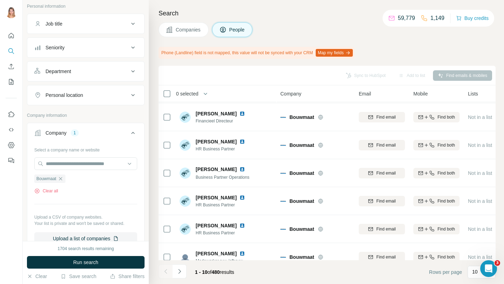
scroll to position [42, 0]
click at [66, 27] on div "Job title" at bounding box center [81, 24] width 94 height 7
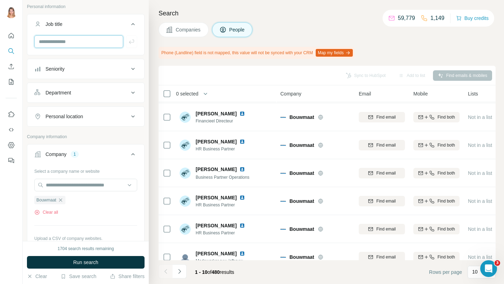
click at [69, 41] on input "text" at bounding box center [78, 41] width 89 height 13
type input "*****"
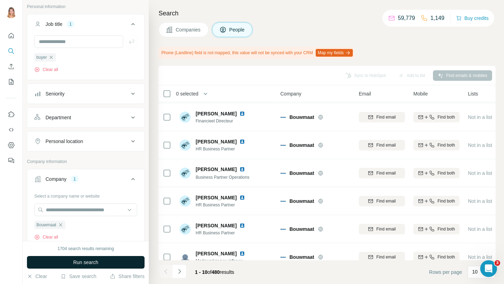
click at [81, 259] on span "Run search" at bounding box center [85, 262] width 25 height 7
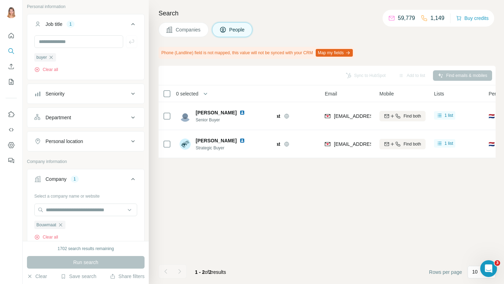
scroll to position [0, 34]
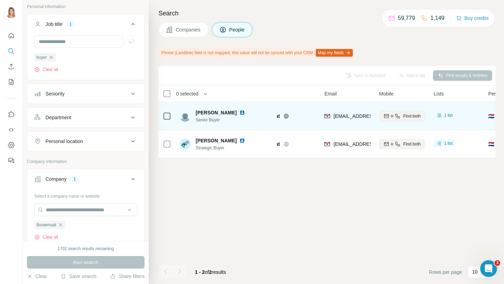
click at [239, 113] on img at bounding box center [242, 113] width 6 height 6
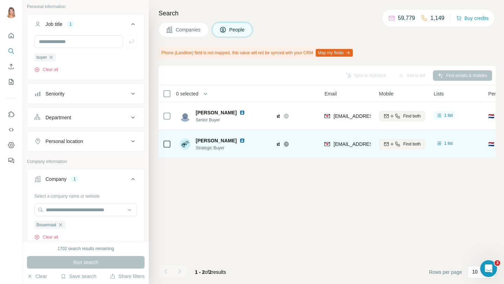
click at [245, 141] on img at bounding box center [242, 141] width 6 height 6
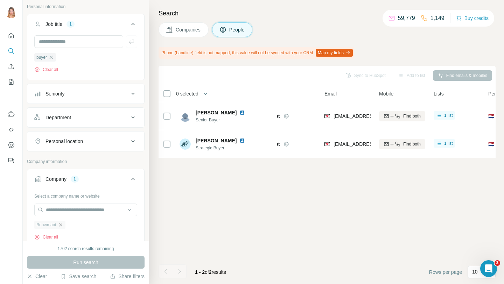
click at [63, 224] on icon "button" at bounding box center [61, 225] width 6 height 6
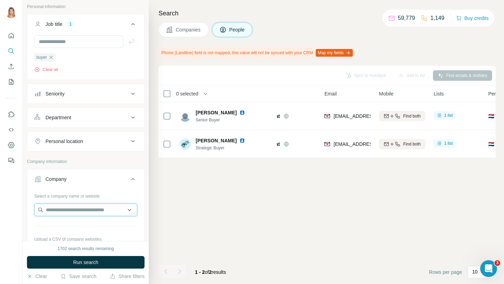
click at [66, 208] on input "text" at bounding box center [85, 210] width 103 height 13
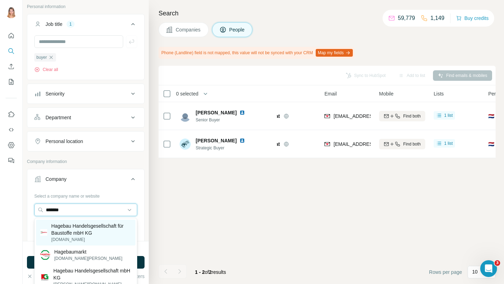
type input "*******"
click at [74, 235] on p "Hagebau Handelsgesellschaft für Baustoffe mbH KG" at bounding box center [91, 230] width 80 height 14
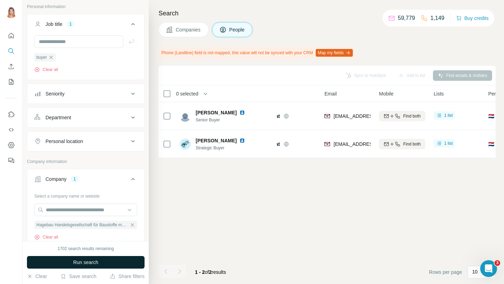
click at [76, 259] on button "Run search" at bounding box center [86, 262] width 118 height 13
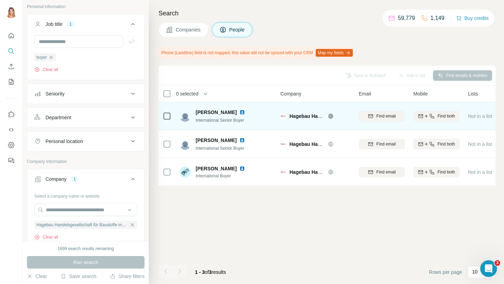
click at [242, 113] on img at bounding box center [242, 113] width 6 height 6
click at [400, 118] on div "Find email" at bounding box center [382, 116] width 46 height 6
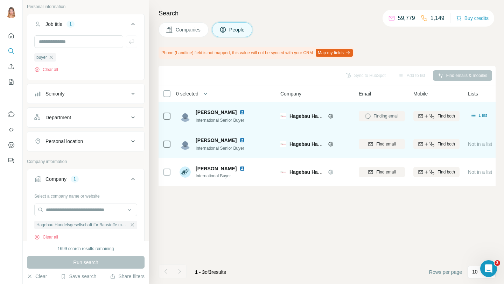
click at [239, 140] on img at bounding box center [242, 140] width 6 height 6
click at [384, 142] on span "Find email" at bounding box center [385, 144] width 19 height 6
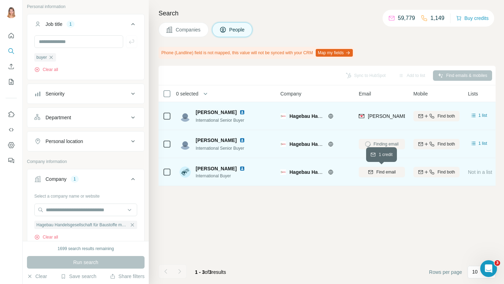
click at [390, 174] on span "Find email" at bounding box center [385, 172] width 19 height 6
click at [239, 168] on div at bounding box center [243, 169] width 8 height 6
click at [239, 168] on img at bounding box center [242, 169] width 6 height 6
